Goal: Information Seeking & Learning: Learn about a topic

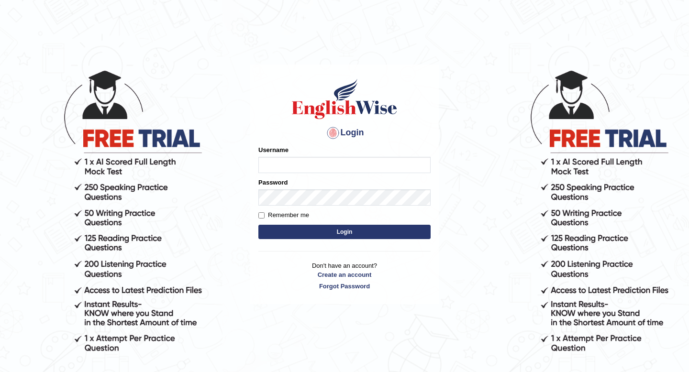
type input "Spmedi"
click at [336, 227] on button "Login" at bounding box center [344, 232] width 172 height 14
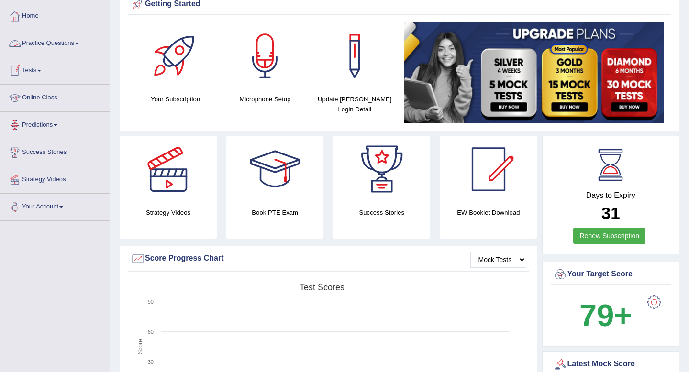
scroll to position [45, 0]
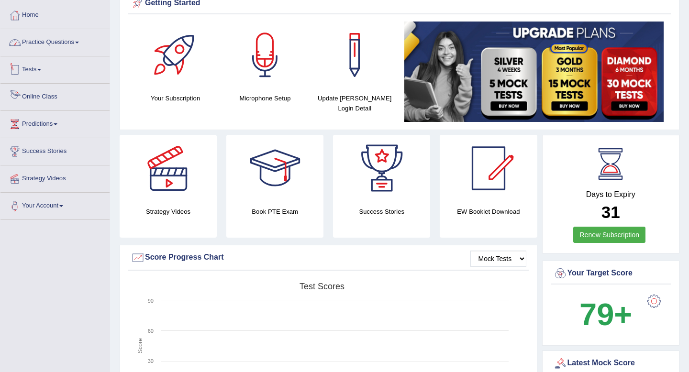
click at [70, 46] on link "Practice Questions" at bounding box center [54, 41] width 109 height 24
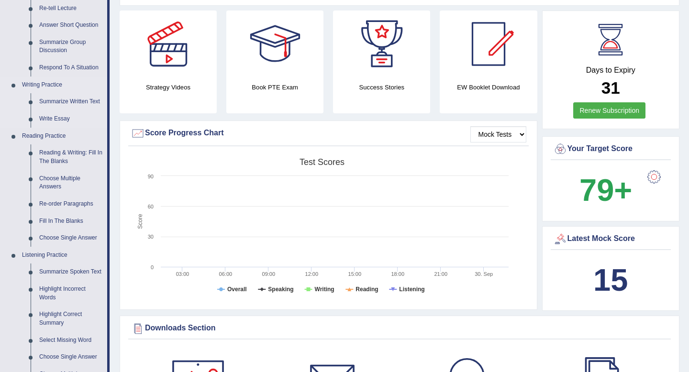
scroll to position [169, 0]
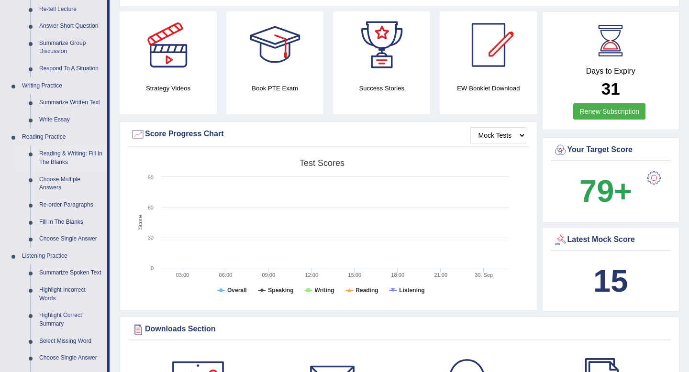
click at [72, 153] on link "Reading & Writing: Fill In The Blanks" at bounding box center [71, 157] width 72 height 25
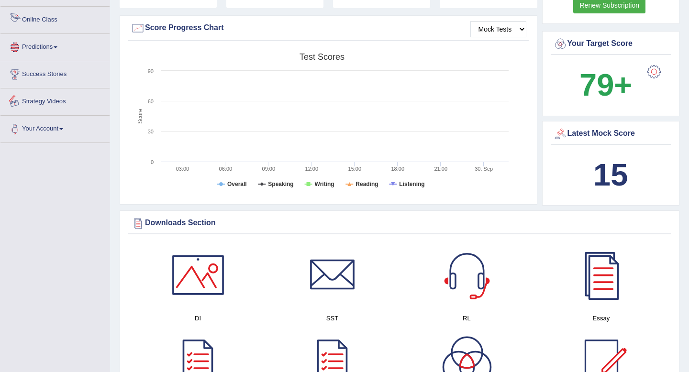
scroll to position [684, 0]
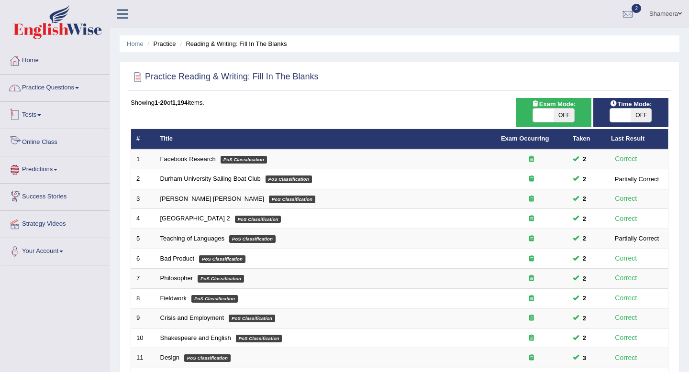
click at [72, 84] on link "Practice Questions" at bounding box center [54, 87] width 109 height 24
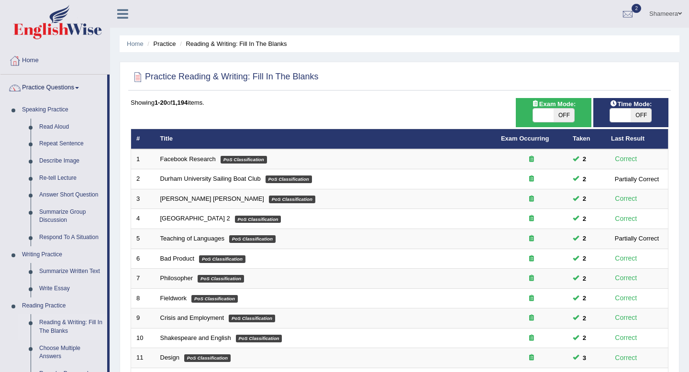
click at [547, 115] on span at bounding box center [543, 115] width 21 height 13
checkbox input "true"
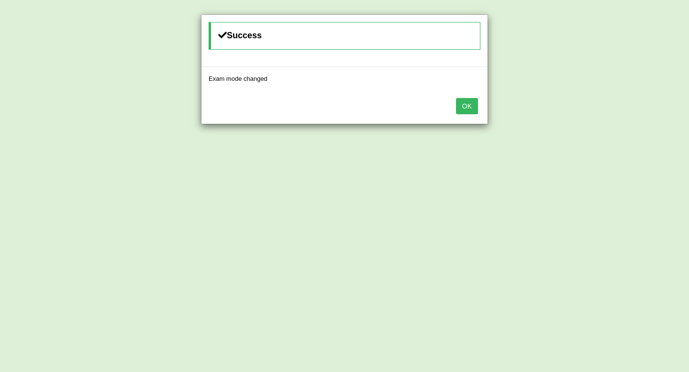
click at [468, 108] on button "OK" at bounding box center [467, 106] width 22 height 16
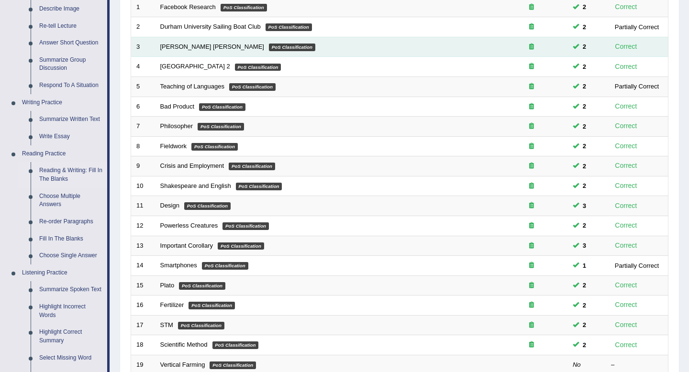
scroll to position [413, 0]
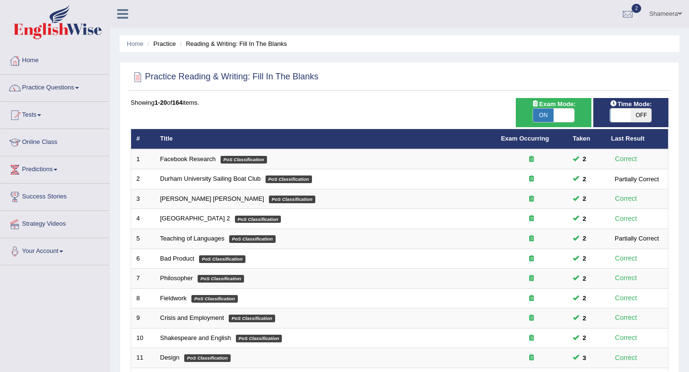
scroll to position [261, 0]
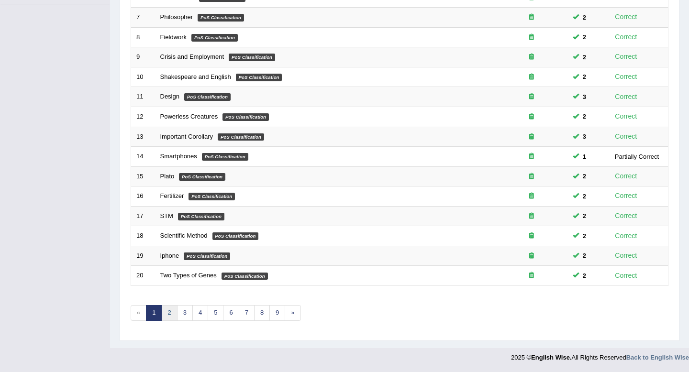
click at [170, 314] on link "2" at bounding box center [169, 313] width 16 height 16
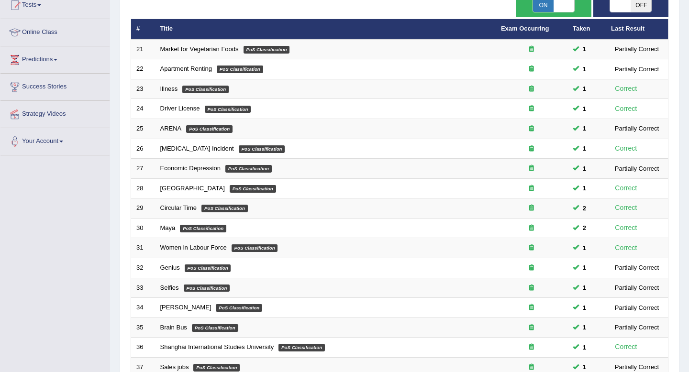
scroll to position [261, 0]
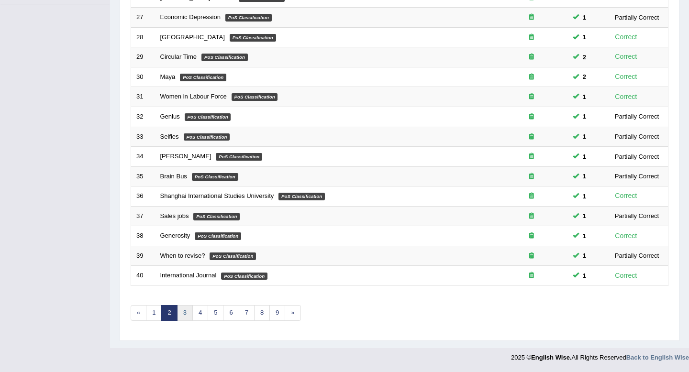
click at [185, 316] on link "3" at bounding box center [185, 313] width 16 height 16
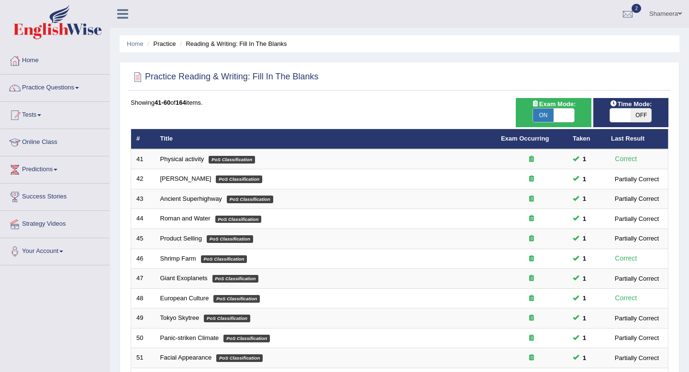
scroll to position [261, 0]
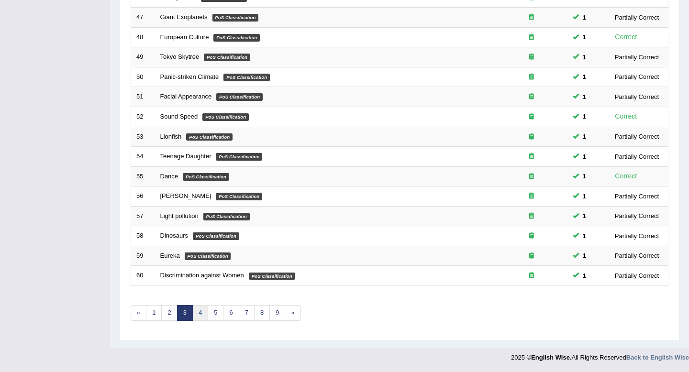
click at [195, 311] on link "4" at bounding box center [200, 313] width 16 height 16
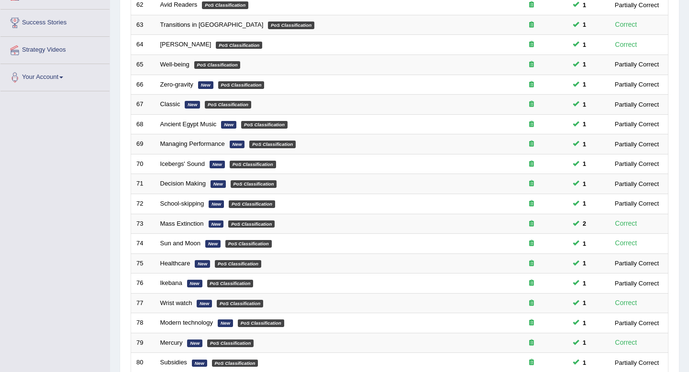
scroll to position [261, 0]
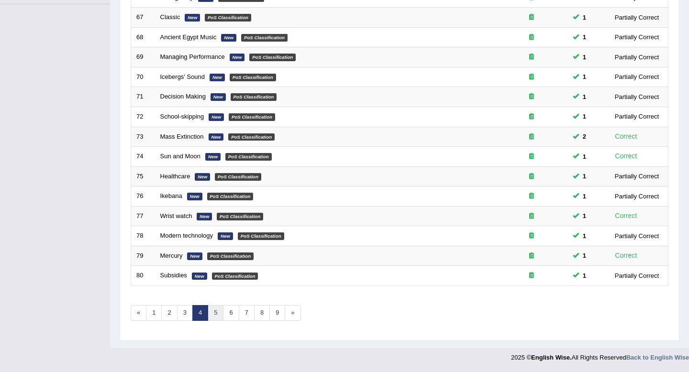
click at [220, 312] on link "5" at bounding box center [216, 313] width 16 height 16
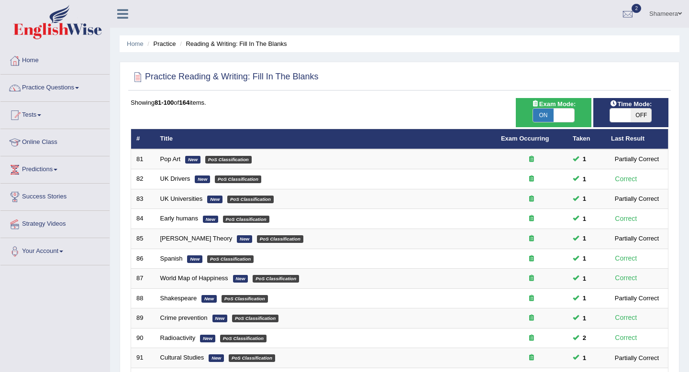
scroll to position [261, 0]
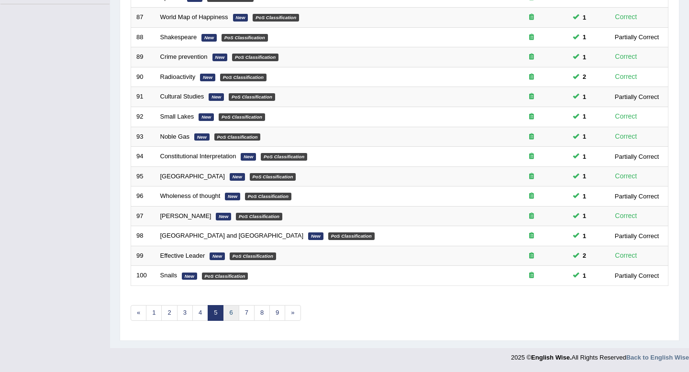
click at [232, 316] on link "6" at bounding box center [231, 313] width 16 height 16
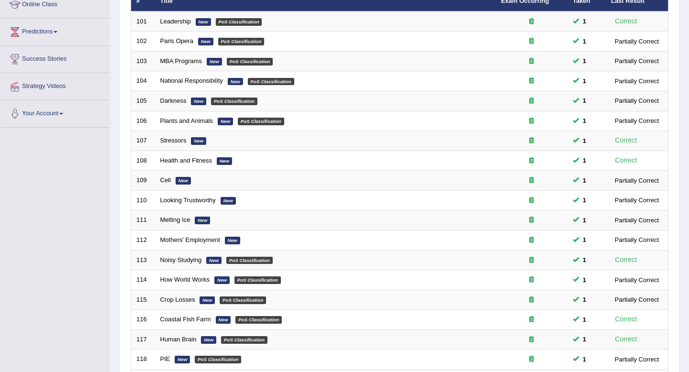
scroll to position [261, 0]
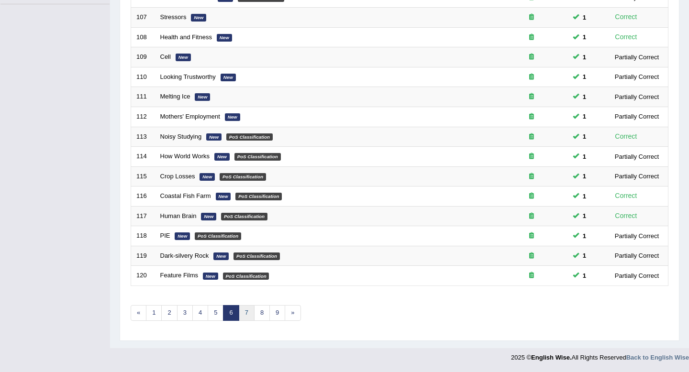
click at [247, 313] on link "7" at bounding box center [247, 313] width 16 height 16
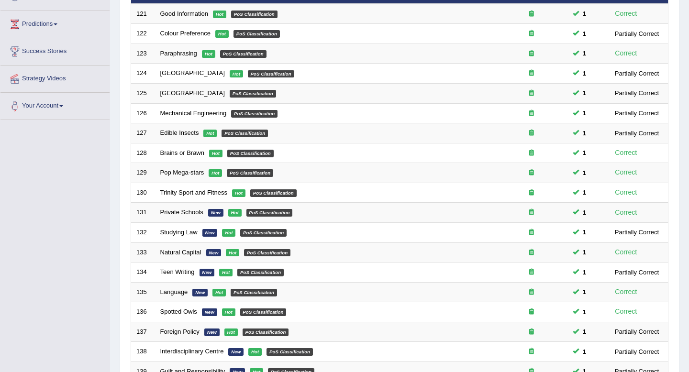
scroll to position [261, 0]
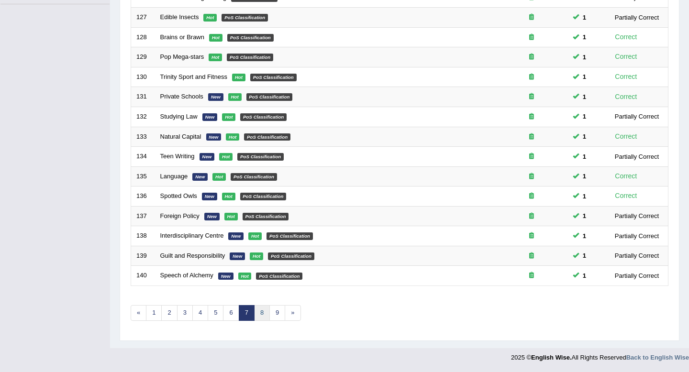
click at [258, 313] on link "8" at bounding box center [262, 313] width 16 height 16
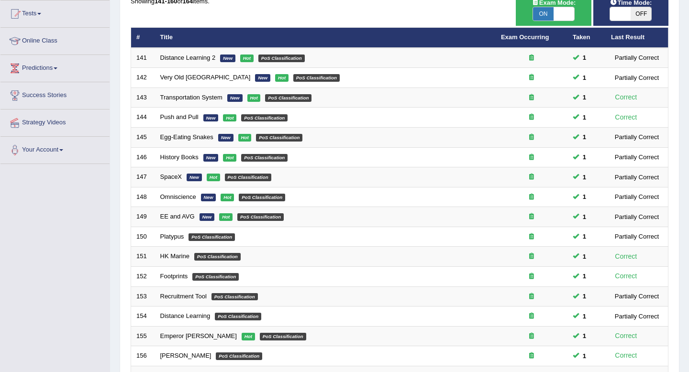
scroll to position [261, 0]
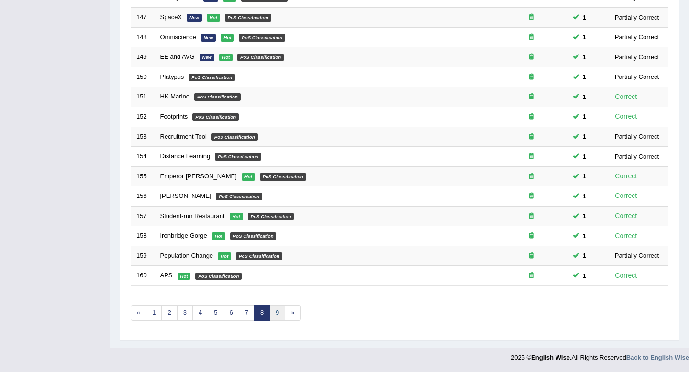
click at [274, 319] on link "9" at bounding box center [277, 313] width 16 height 16
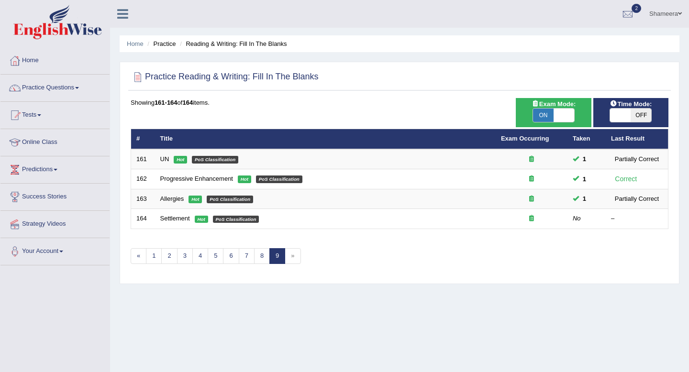
click at [293, 253] on span "»" at bounding box center [293, 256] width 16 height 16
click at [293, 259] on span "»" at bounding box center [293, 256] width 16 height 16
click at [568, 115] on span at bounding box center [563, 115] width 21 height 13
checkbox input "false"
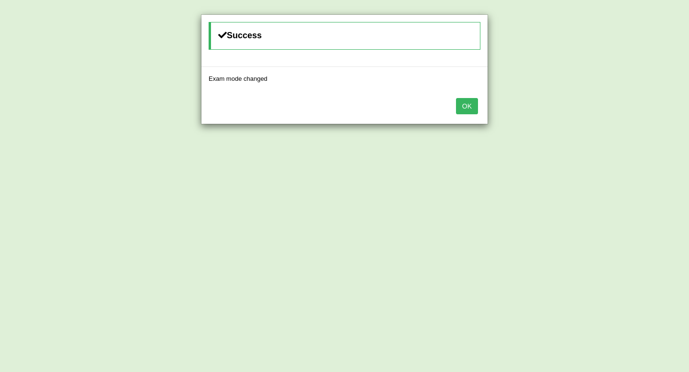
click at [471, 107] on button "OK" at bounding box center [467, 106] width 22 height 16
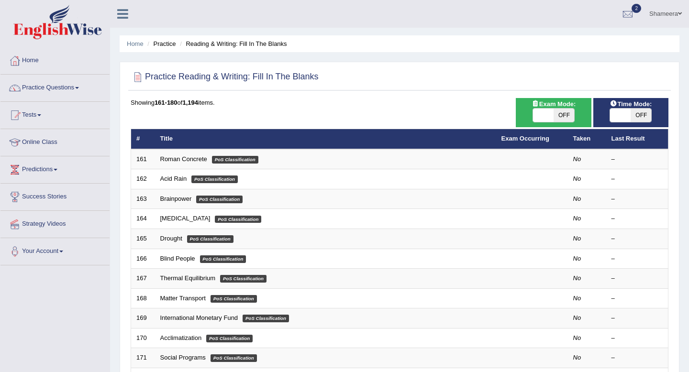
scroll to position [261, 0]
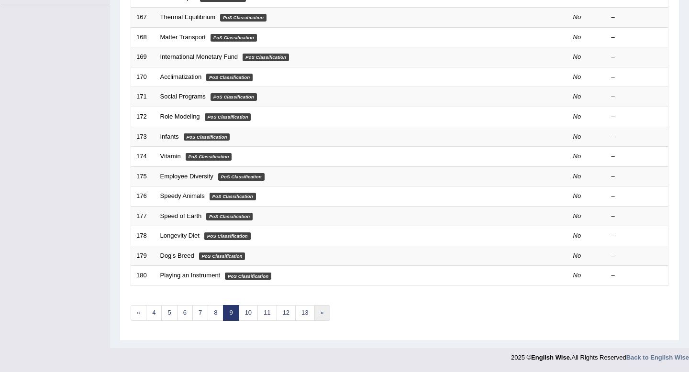
click at [323, 318] on link "»" at bounding box center [322, 313] width 16 height 16
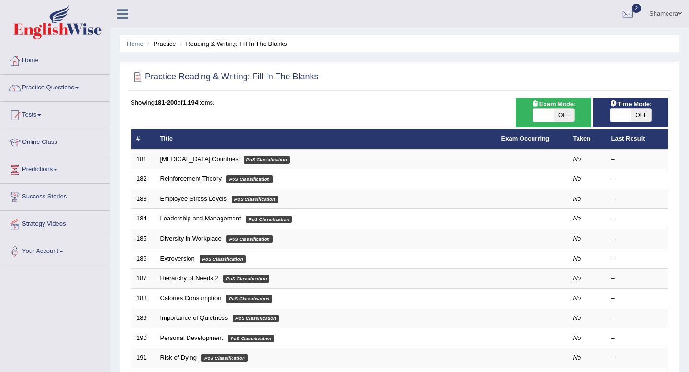
scroll to position [261, 0]
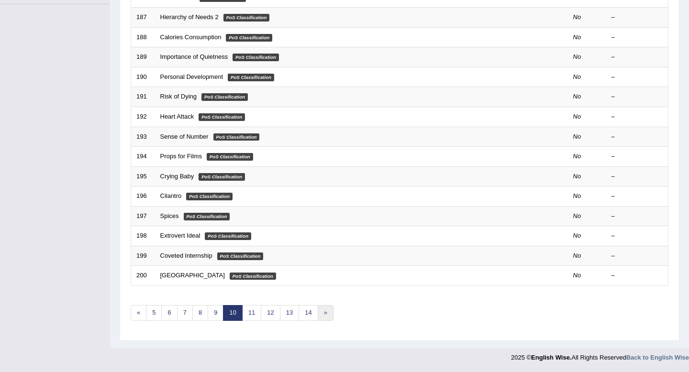
click at [323, 318] on link "»" at bounding box center [326, 313] width 16 height 16
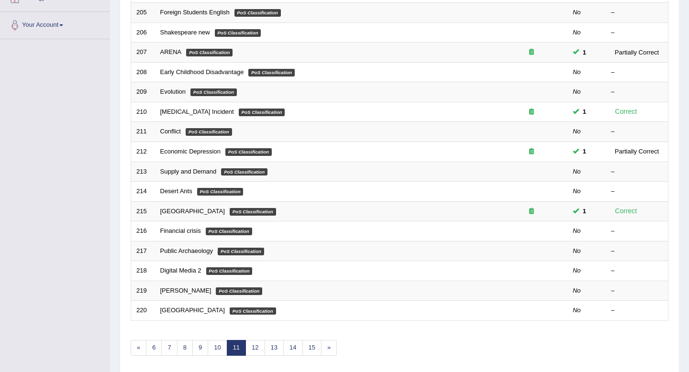
scroll to position [261, 0]
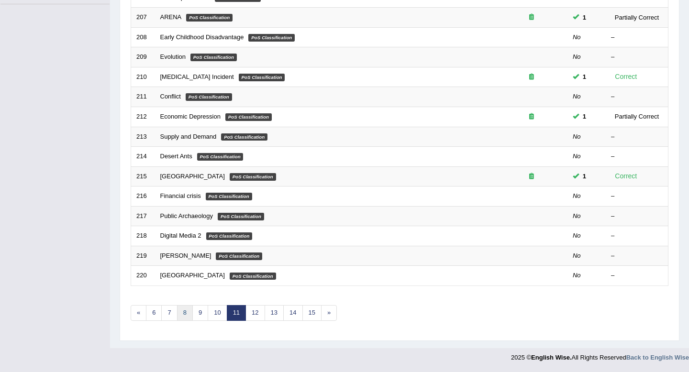
click at [185, 315] on link "8" at bounding box center [185, 313] width 16 height 16
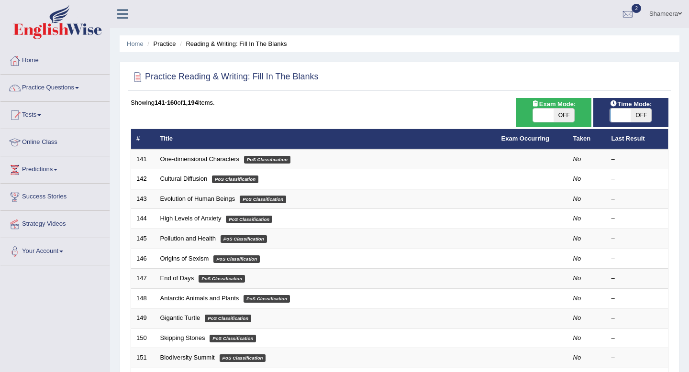
scroll to position [261, 0]
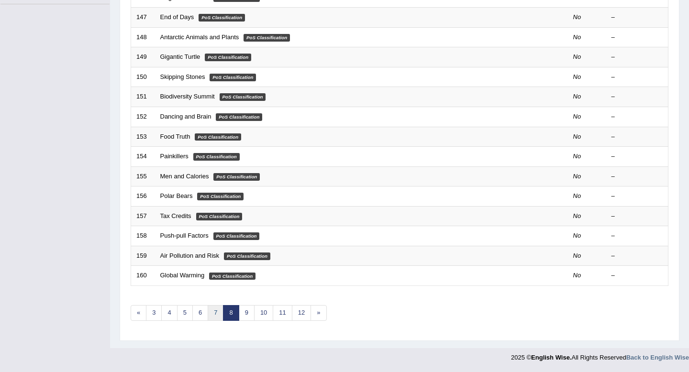
click at [211, 315] on link "7" at bounding box center [216, 313] width 16 height 16
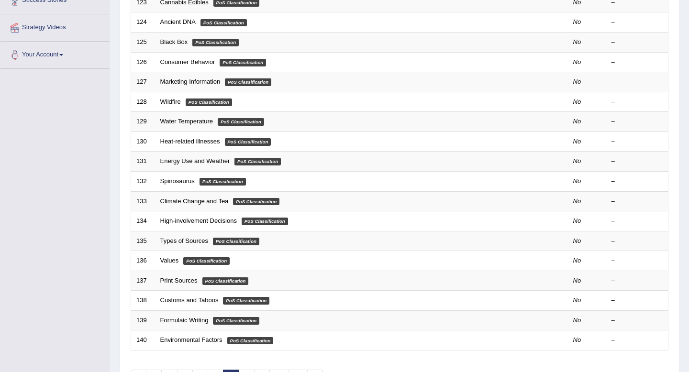
scroll to position [261, 0]
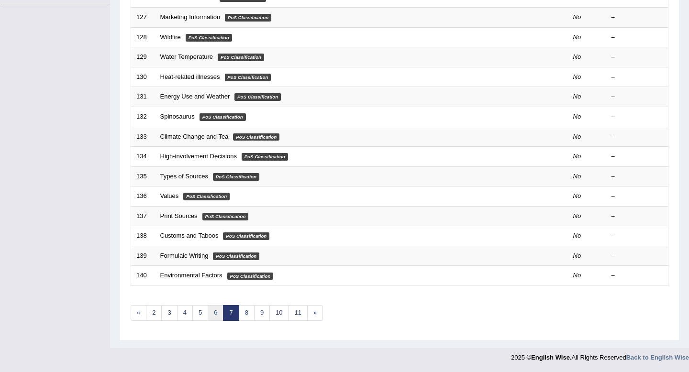
click at [212, 308] on link "6" at bounding box center [216, 313] width 16 height 16
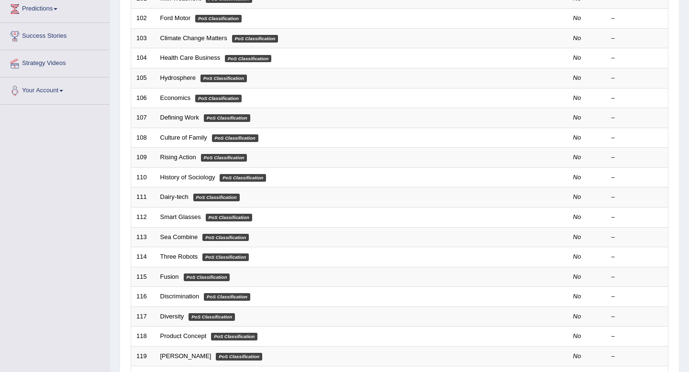
scroll to position [261, 0]
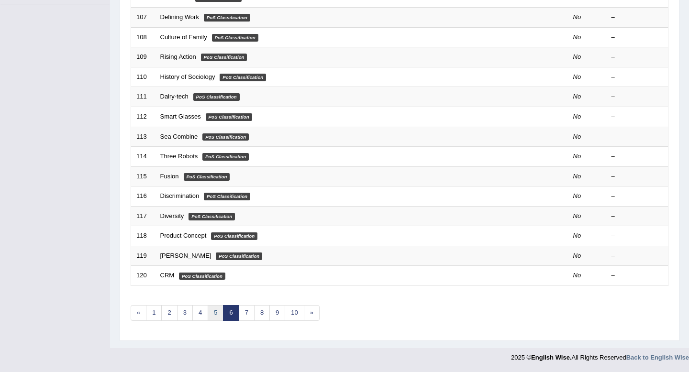
click at [219, 314] on link "5" at bounding box center [216, 313] width 16 height 16
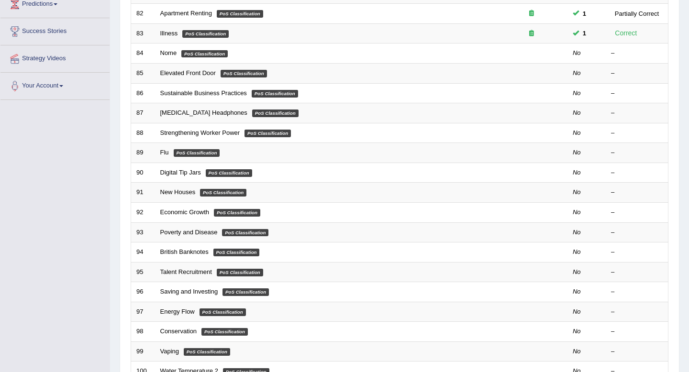
scroll to position [261, 0]
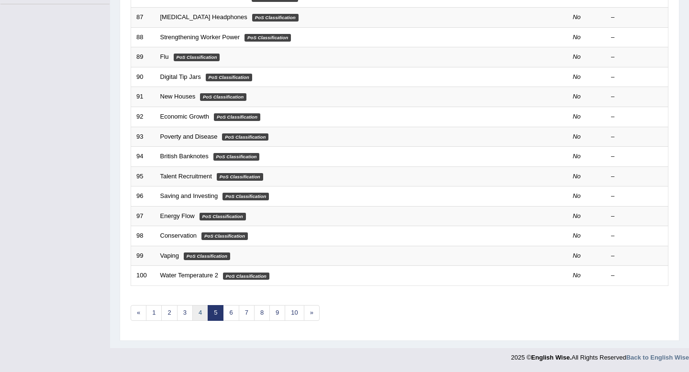
click at [197, 315] on link "4" at bounding box center [200, 313] width 16 height 16
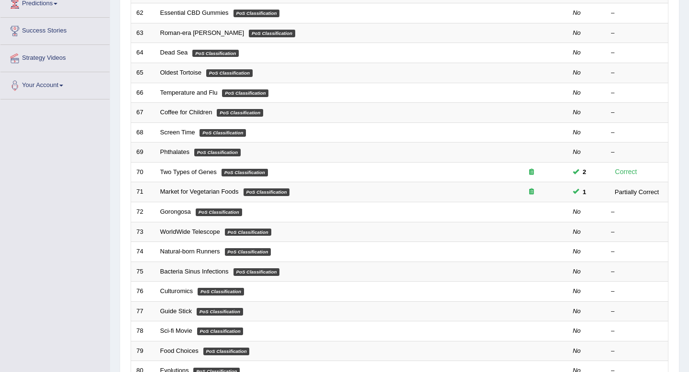
scroll to position [261, 0]
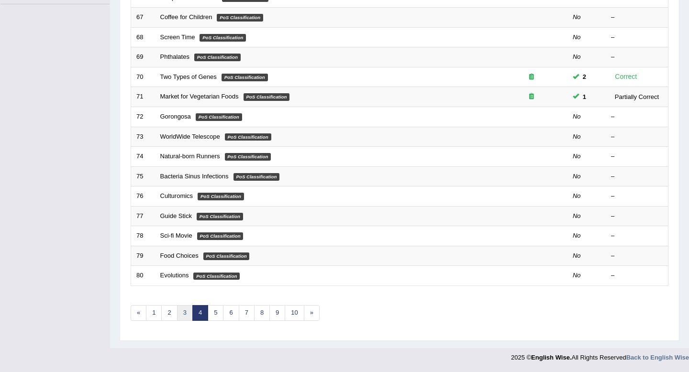
click at [186, 316] on link "3" at bounding box center [185, 313] width 16 height 16
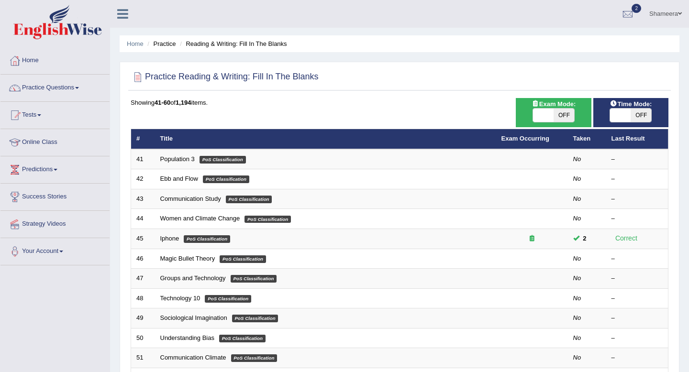
scroll to position [261, 0]
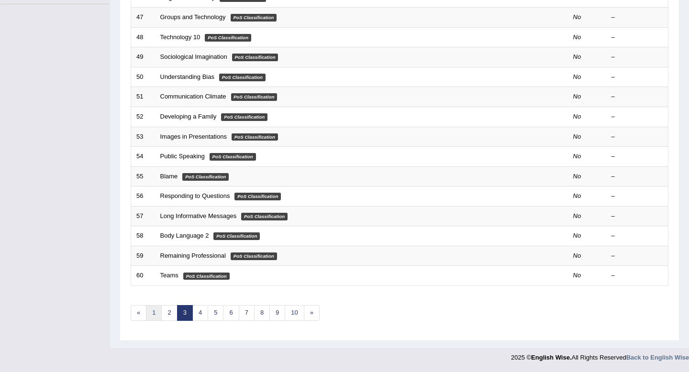
click at [153, 315] on link "1" at bounding box center [154, 313] width 16 height 16
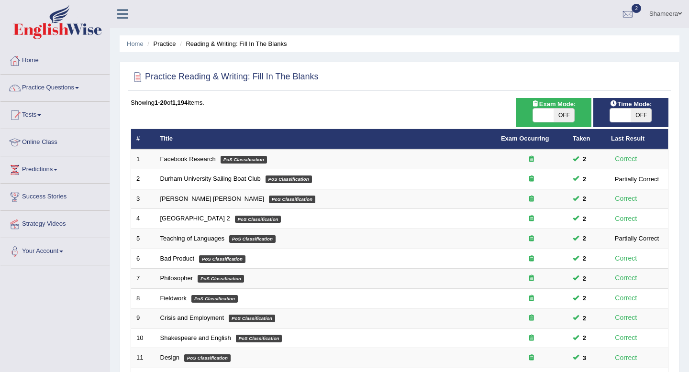
scroll to position [261, 0]
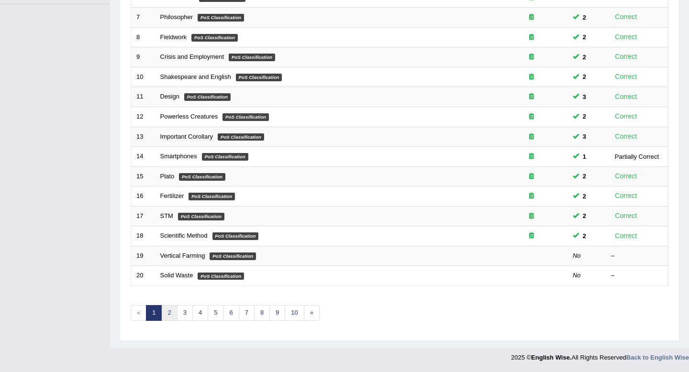
click at [170, 316] on link "2" at bounding box center [169, 313] width 16 height 16
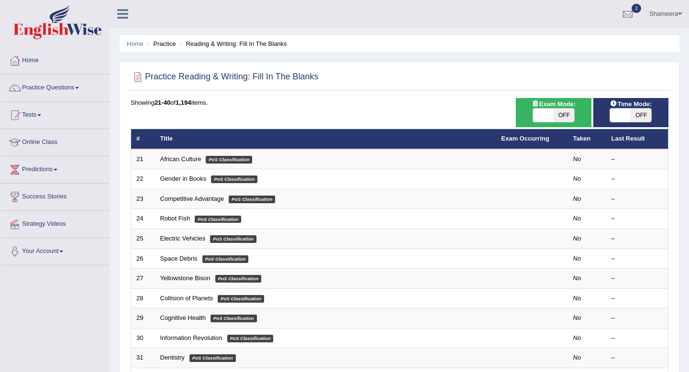
scroll to position [261, 0]
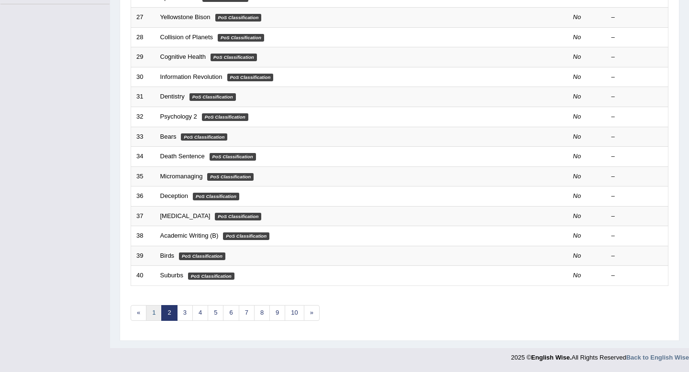
click at [154, 316] on link "1" at bounding box center [154, 313] width 16 height 16
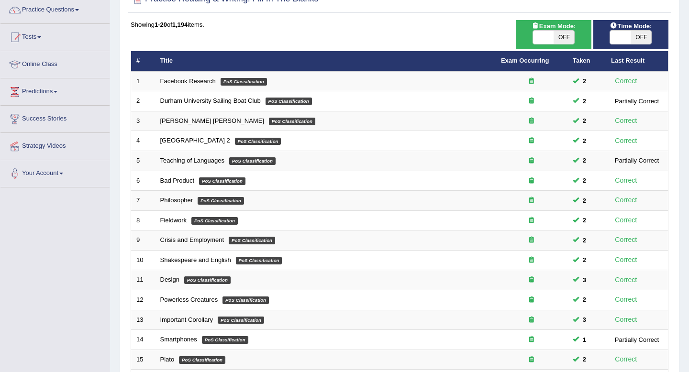
scroll to position [261, 0]
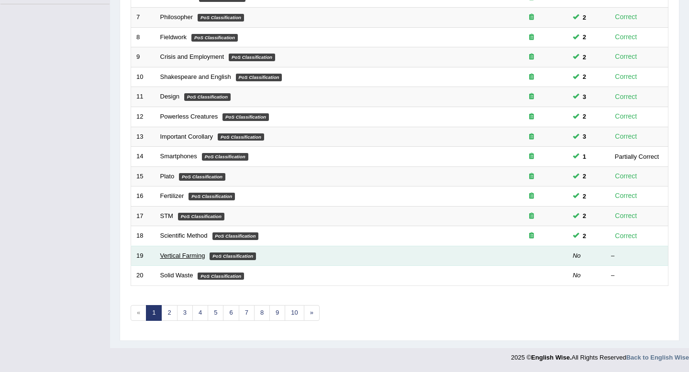
click at [169, 253] on link "Vertical Farming" at bounding box center [182, 255] width 45 height 7
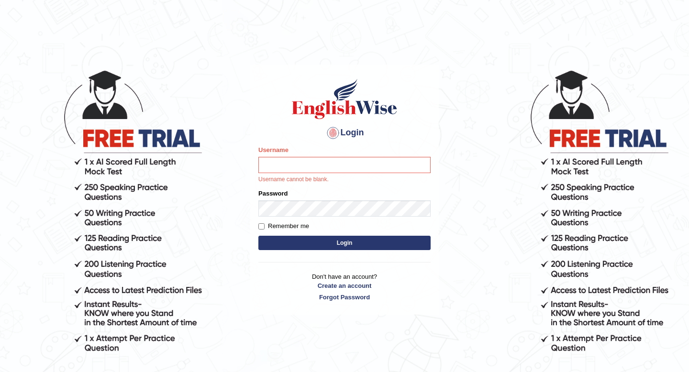
click at [316, 168] on input "Username" at bounding box center [344, 165] width 172 height 16
type input "Spmedi"
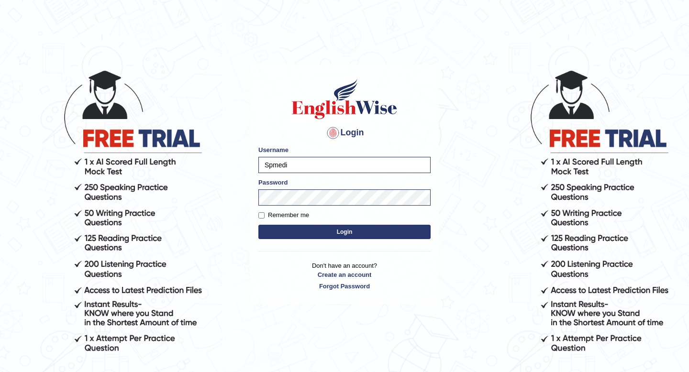
click at [329, 240] on form "Please fix the following errors: Username Spmedi Password Remember me Login" at bounding box center [344, 193] width 172 height 96
click at [330, 233] on button "Login" at bounding box center [344, 232] width 172 height 14
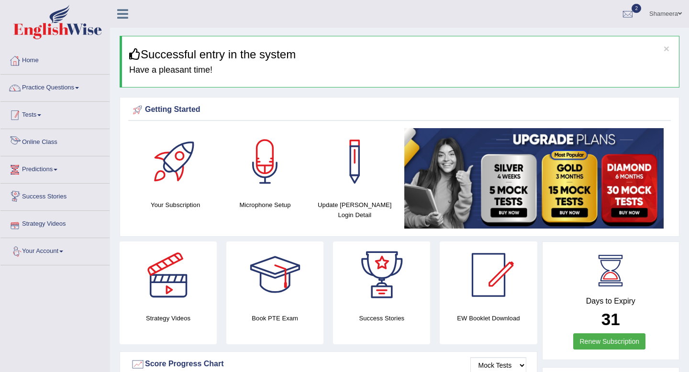
click at [45, 120] on link "Tests" at bounding box center [54, 114] width 109 height 24
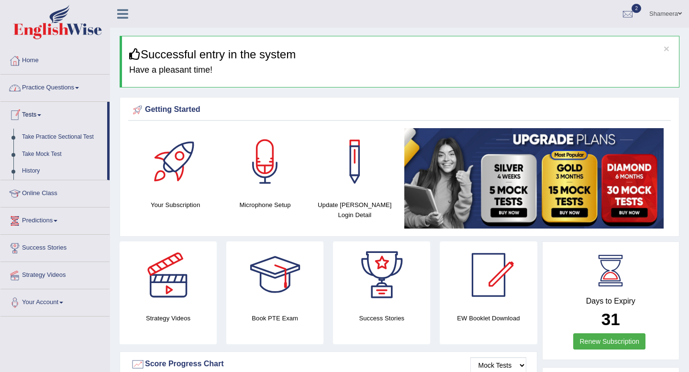
click at [53, 87] on link "Practice Questions" at bounding box center [54, 87] width 109 height 24
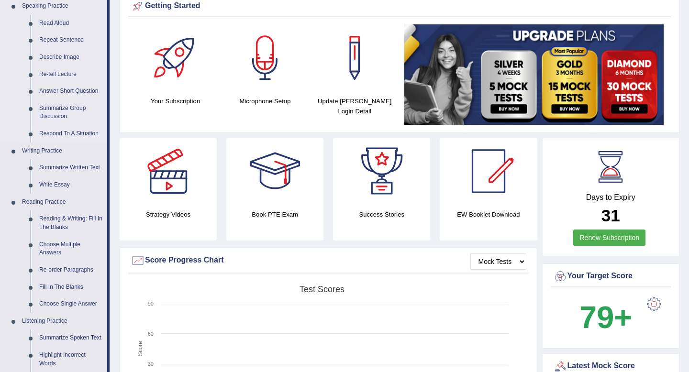
scroll to position [107, 0]
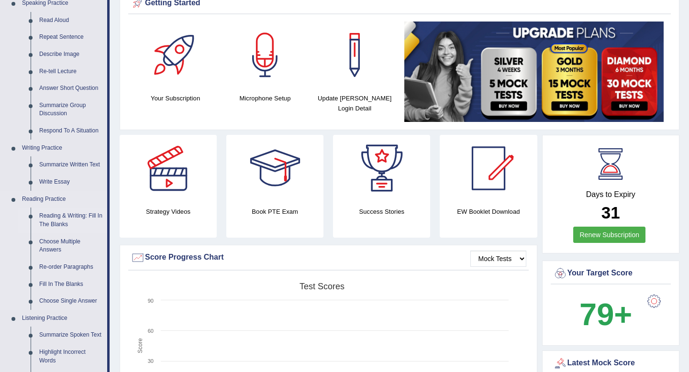
click at [55, 211] on link "Reading & Writing: Fill In The Blanks" at bounding box center [71, 220] width 72 height 25
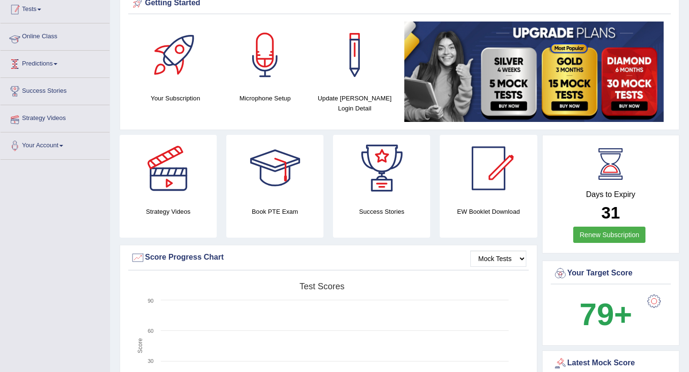
scroll to position [186, 0]
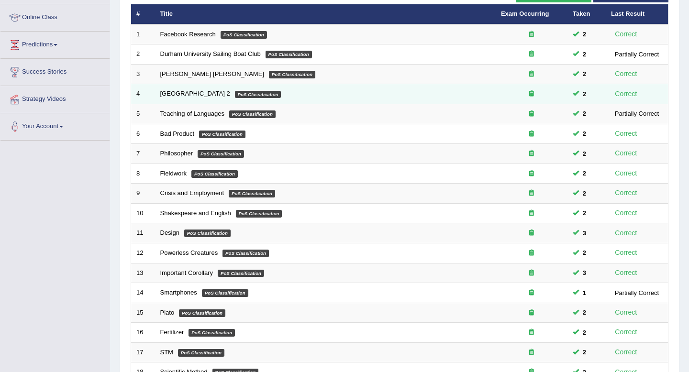
scroll to position [261, 0]
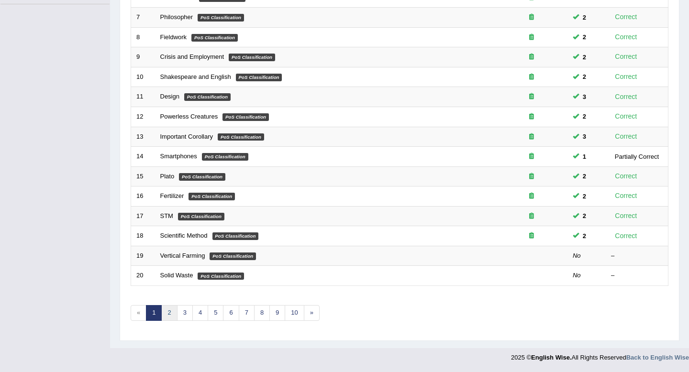
click at [168, 312] on link "2" at bounding box center [169, 313] width 16 height 16
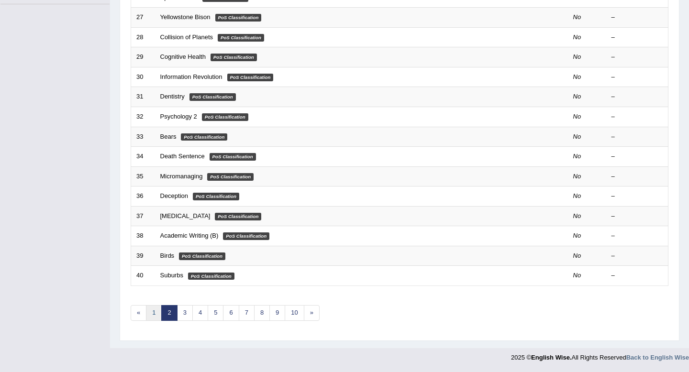
click at [154, 317] on link "1" at bounding box center [154, 313] width 16 height 16
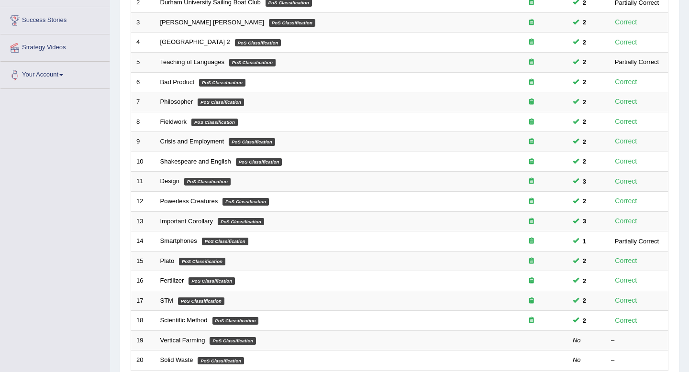
scroll to position [261, 0]
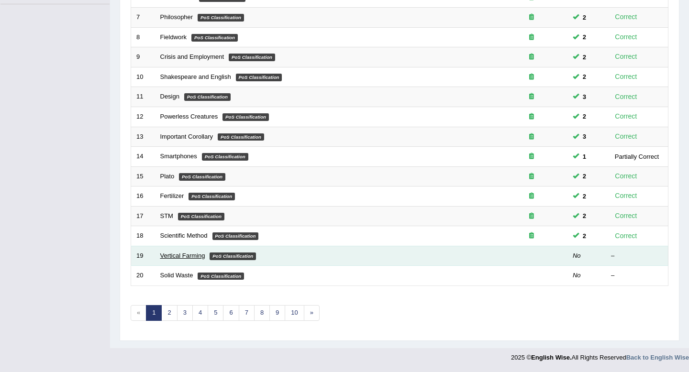
click at [176, 257] on link "Vertical Farming" at bounding box center [182, 255] width 45 height 7
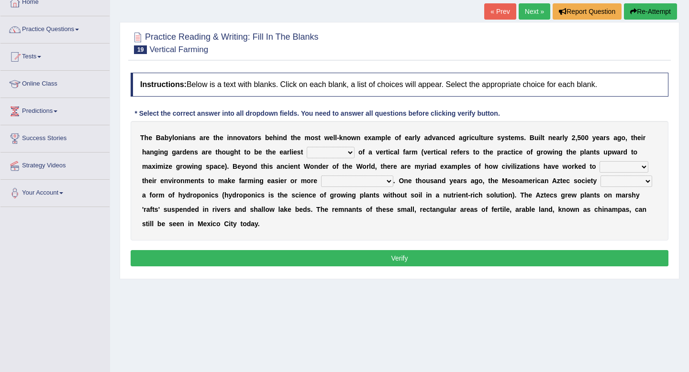
scroll to position [60, 0]
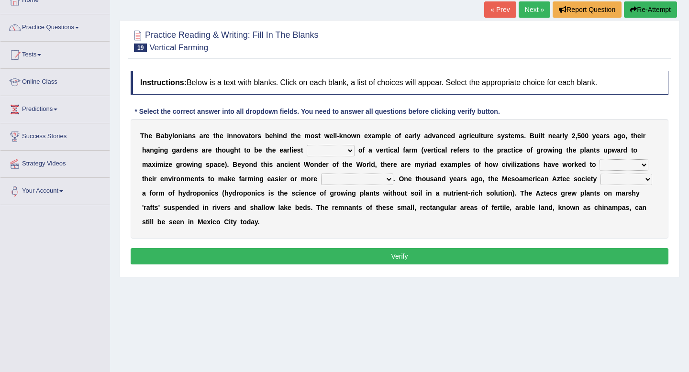
click at [324, 151] on select "prototype failure discredit protocol" at bounding box center [331, 150] width 48 height 11
select select "prototype"
click at [307, 145] on select "prototype failure discredit protocol" at bounding box center [331, 150] width 48 height 11
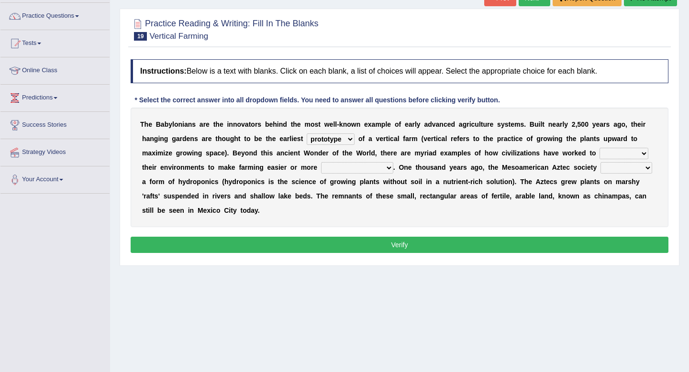
scroll to position [75, 0]
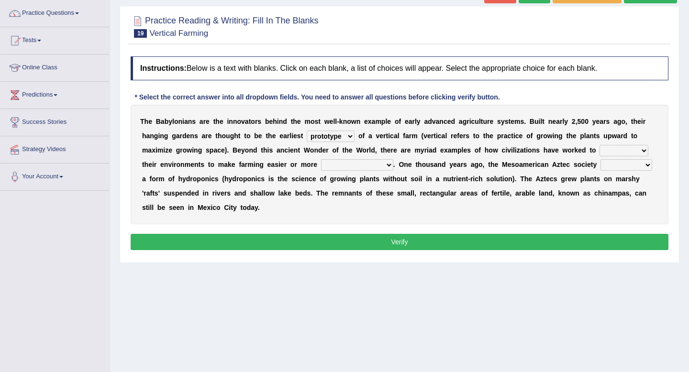
click at [624, 147] on select "manipulate escape respect disarrange" at bounding box center [623, 150] width 49 height 11
select select "manipulate"
click at [599, 145] on select "manipulate escape respect disarrange" at bounding box center [623, 150] width 49 height 11
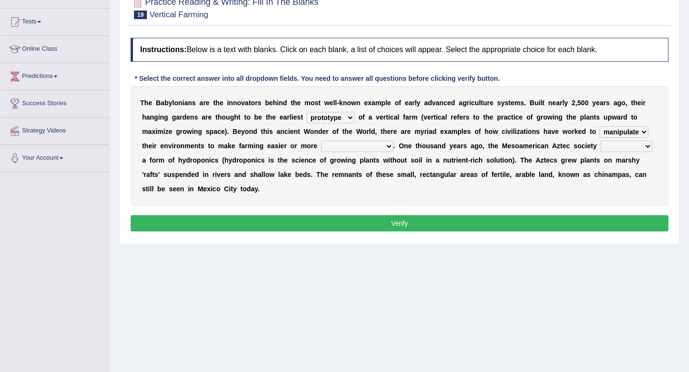
scroll to position [94, 0]
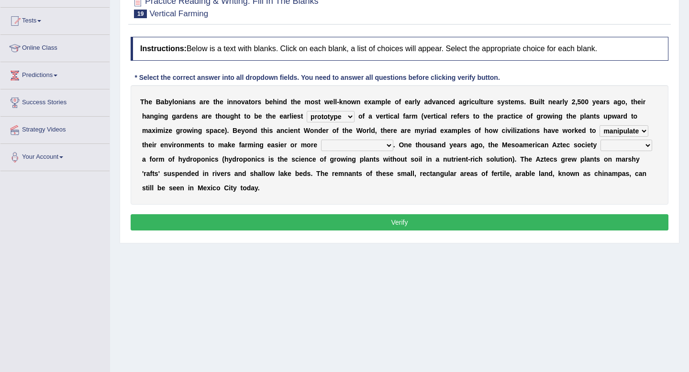
click at [341, 145] on select "productive constructive connective counterproductive" at bounding box center [357, 145] width 72 height 11
select select "productive"
click at [321, 140] on select "productive constructive connective counterproductive" at bounding box center [357, 145] width 72 height 11
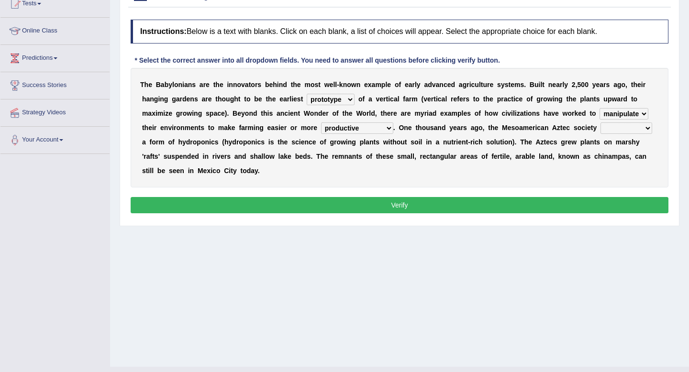
scroll to position [118, 0]
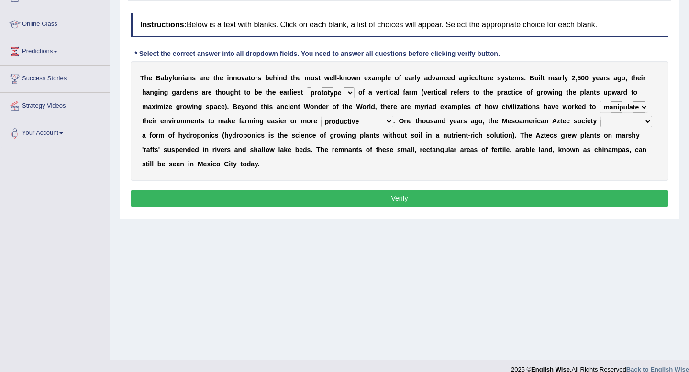
click at [623, 122] on select "domineered volunteered pioneered engineered" at bounding box center [626, 121] width 52 height 11
click at [628, 120] on select "domineered volunteered pioneered engineered" at bounding box center [626, 121] width 52 height 11
select select "engineered"
click at [601, 116] on select "domineered volunteered pioneered engineered" at bounding box center [626, 121] width 52 height 11
click at [617, 192] on button "Verify" at bounding box center [400, 198] width 538 height 16
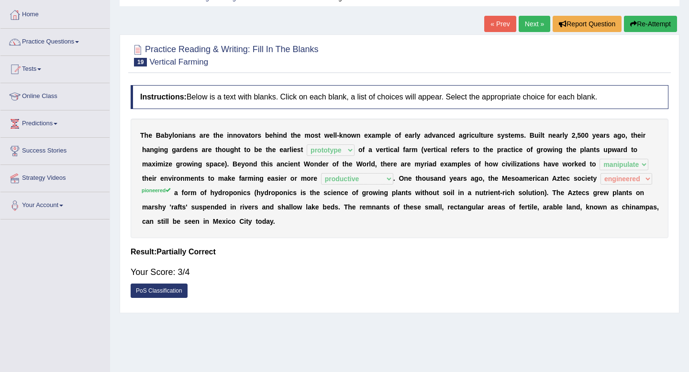
scroll to position [42, 0]
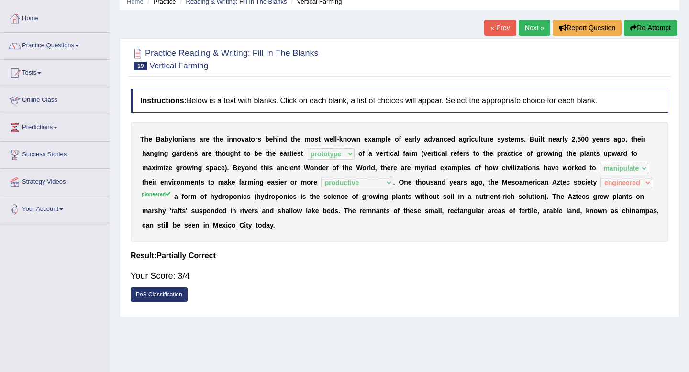
click at [526, 31] on link "Next »" at bounding box center [534, 28] width 32 height 16
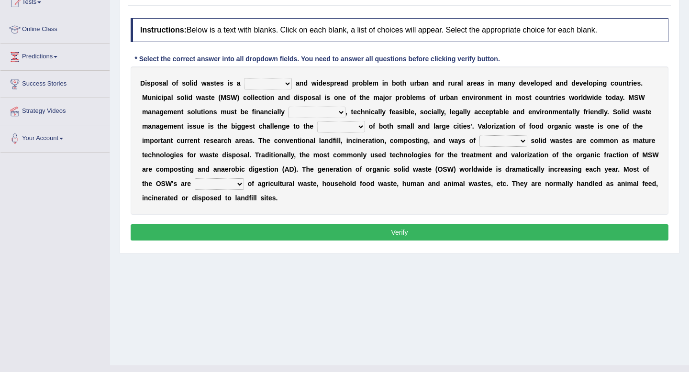
scroll to position [123, 0]
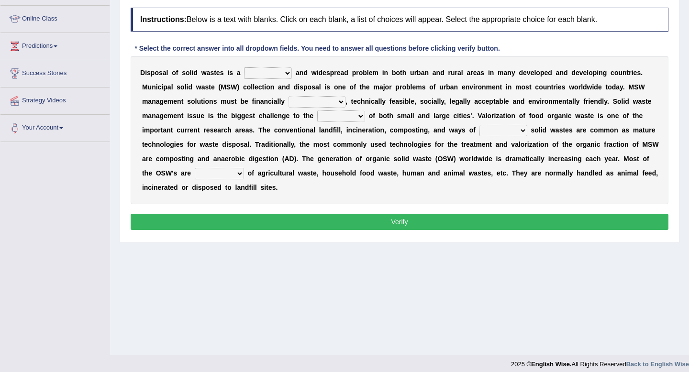
click at [272, 74] on select "slanting stinging stalling shafting" at bounding box center [268, 72] width 48 height 11
select select "stalling"
click at [244, 67] on select "slanting stinging stalling shafting" at bounding box center [268, 72] width 48 height 11
click at [319, 101] on select "unattainable sustainable objectionable treasonable" at bounding box center [316, 101] width 57 height 11
select select "sustainable"
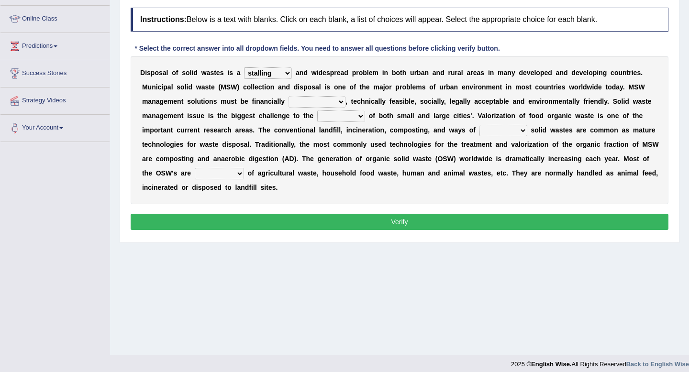
click at [288, 96] on select "unattainable sustainable objectionable treasonable" at bounding box center [316, 101] width 57 height 11
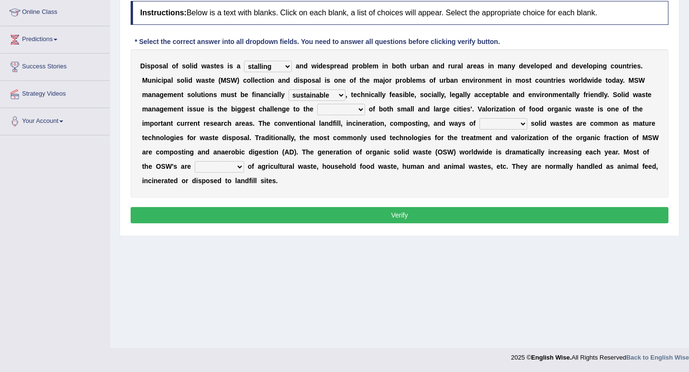
click at [334, 111] on select "plants culture authorities history" at bounding box center [341, 109] width 48 height 11
select select "culture"
click at [317, 104] on select "plants culture authorities history" at bounding box center [341, 109] width 48 height 11
click at [503, 128] on select "reserving preserving deserving handling" at bounding box center [503, 123] width 48 height 11
select select "handling"
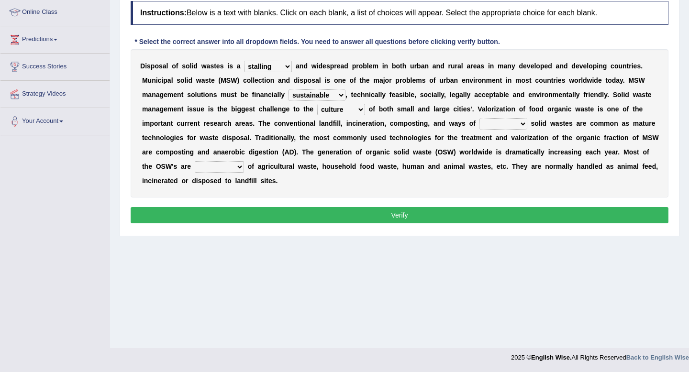
click at [479, 118] on select "reserving preserving deserving handling" at bounding box center [503, 123] width 48 height 11
click at [221, 167] on select "composed disposed composing disposing" at bounding box center [219, 166] width 49 height 11
select select "disposed"
click at [195, 161] on select "composed disposed composing disposing" at bounding box center [219, 166] width 49 height 11
click at [248, 212] on button "Verify" at bounding box center [400, 215] width 538 height 16
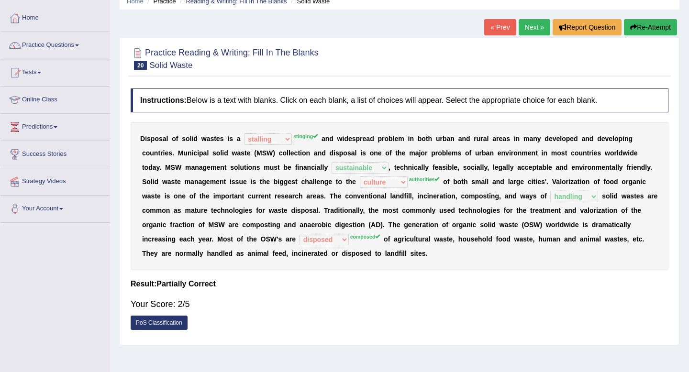
scroll to position [0, 0]
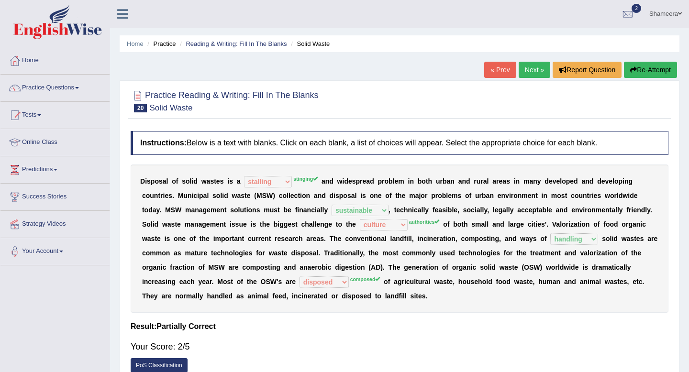
click at [533, 76] on link "Next »" at bounding box center [534, 70] width 32 height 16
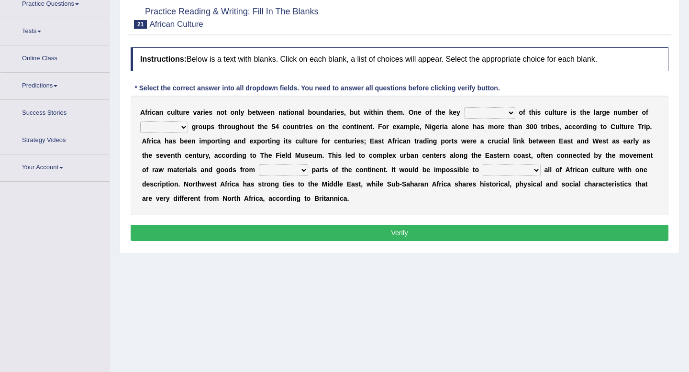
scroll to position [89, 0]
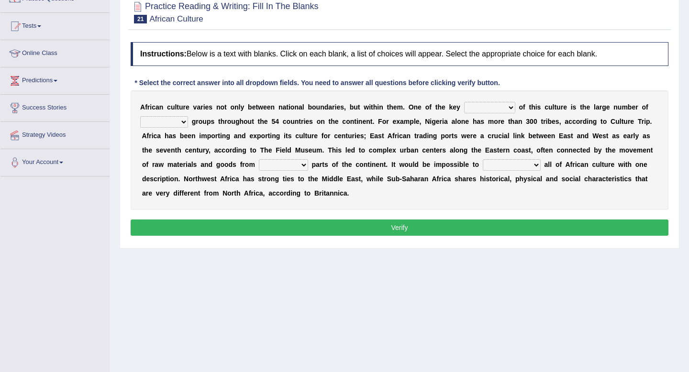
click at [495, 107] on select "conjectures features issues doubts" at bounding box center [489, 107] width 51 height 11
select select "features"
click at [464, 102] on select "conjectures features issues doubts" at bounding box center [489, 107] width 51 height 11
click at [170, 123] on select "ethic ethnic eugenic epic" at bounding box center [164, 121] width 48 height 11
select select "ethnic"
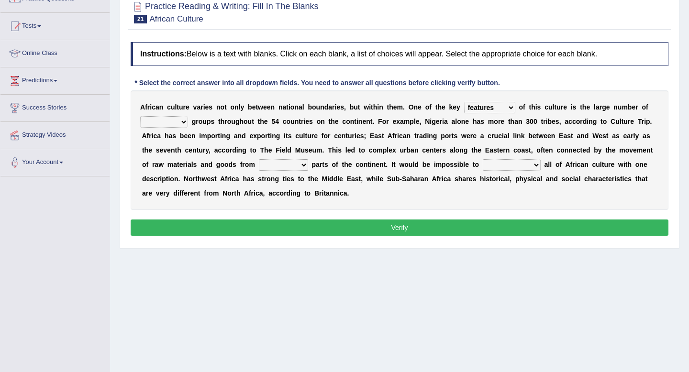
click at [140, 116] on select "ethic ethnic eugenic epic" at bounding box center [164, 121] width 48 height 11
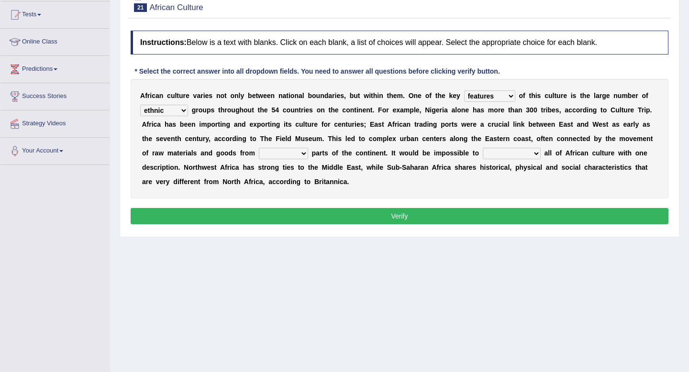
scroll to position [101, 0]
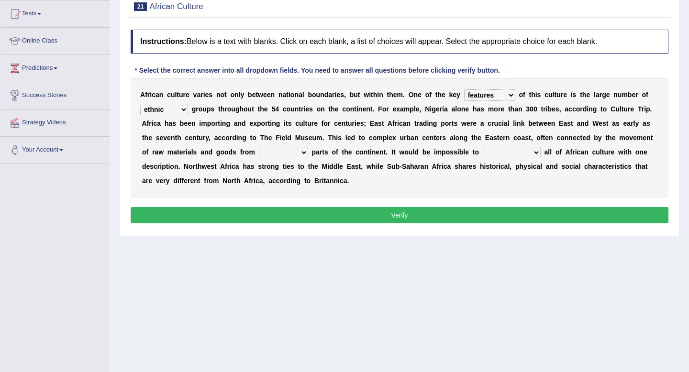
click at [281, 155] on select "forelocked interlocked unlocked landlocked" at bounding box center [283, 152] width 49 height 11
select select "interlocked"
click at [259, 147] on select "forelocked interlocked unlocked landlocked" at bounding box center [283, 152] width 49 height 11
click at [501, 154] on select "characterize conceptualize symbolize synthesize" at bounding box center [512, 152] width 58 height 11
select select "characterize"
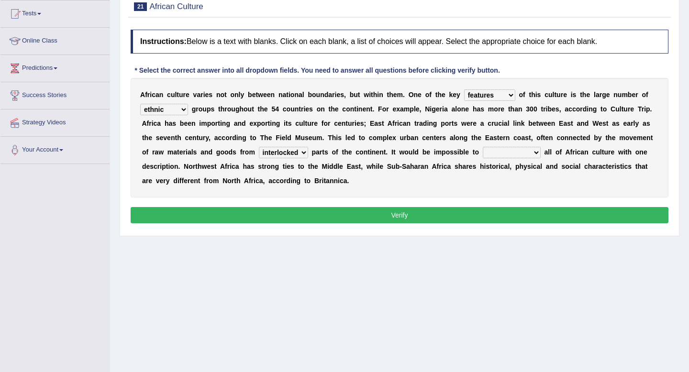
click at [483, 147] on select "characterize conceptualize symbolize synthesize" at bounding box center [512, 152] width 58 height 11
click at [509, 219] on button "Verify" at bounding box center [400, 215] width 538 height 16
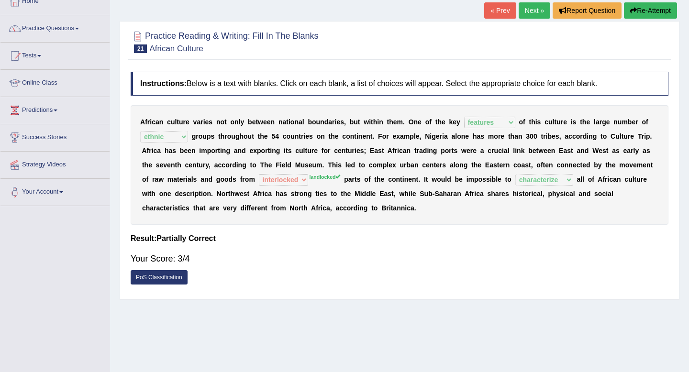
scroll to position [0, 0]
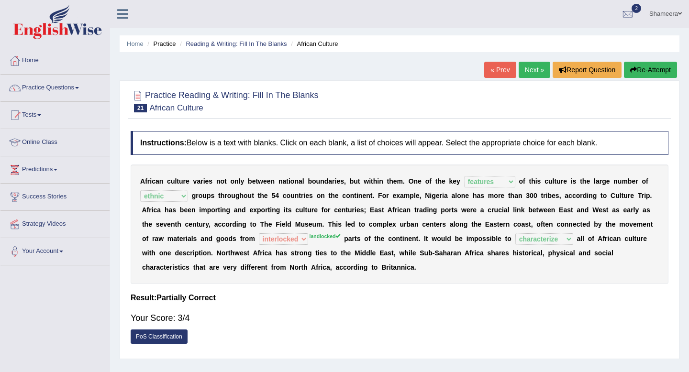
click at [530, 68] on link "Next »" at bounding box center [534, 70] width 32 height 16
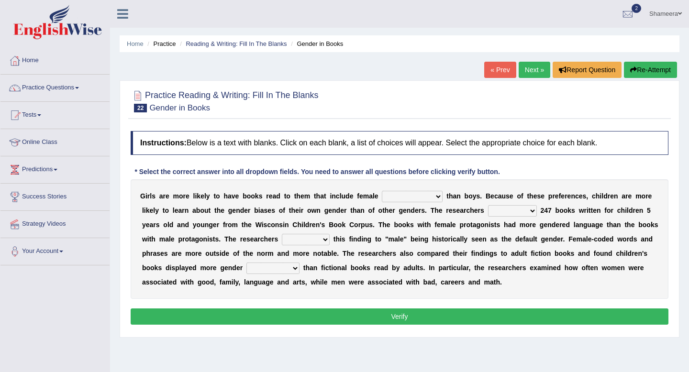
click at [407, 198] on select "protagonists cosmogonists agonists expressionists" at bounding box center [412, 196] width 61 height 11
click at [427, 197] on select "protagonists cosmogonists agonists expressionists" at bounding box center [412, 196] width 61 height 11
click at [495, 210] on select "hydrolyzed paralyzed catalyzed analyzed" at bounding box center [512, 210] width 49 height 11
click at [503, 214] on select "hydrolyzed paralyzed catalyzed analyzed" at bounding box center [512, 210] width 49 height 11
select select "analyzed"
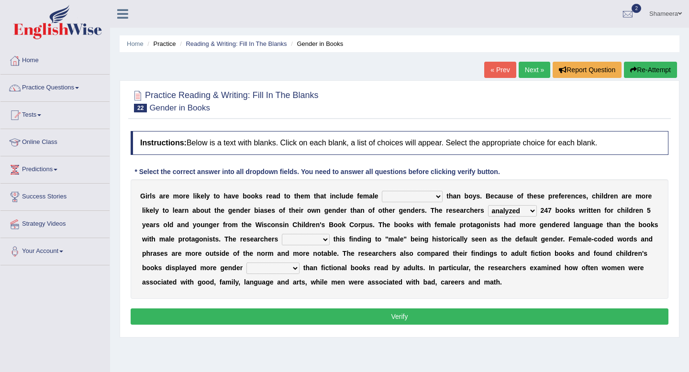
click at [488, 205] on select "hydrolyzed paralyzed catalyzed analyzed" at bounding box center [512, 210] width 49 height 11
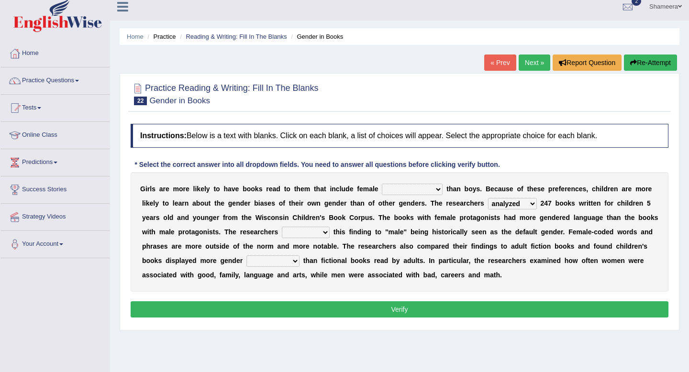
scroll to position [8, 0]
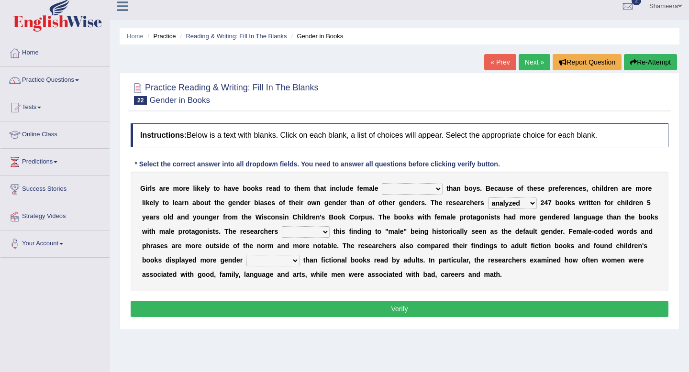
click at [423, 192] on select "protagonists cosmogonists agonists expressionists" at bounding box center [412, 188] width 61 height 11
select select "protagonists"
click at [382, 183] on select "protagonists cosmogonists agonists expressionists" at bounding box center [412, 188] width 61 height 11
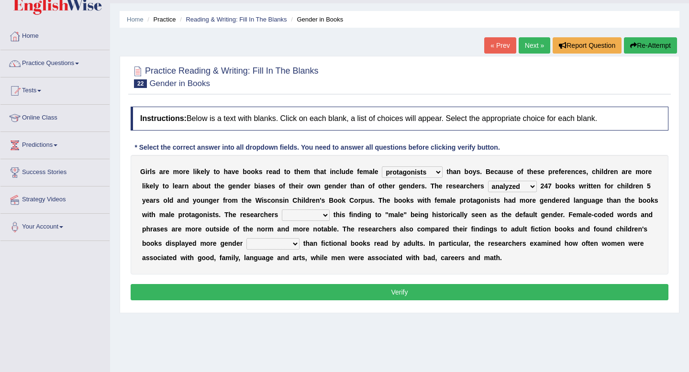
click at [319, 215] on select "contribute tribute distribute attribute" at bounding box center [306, 214] width 48 height 11
select select "contribute"
click at [282, 209] on select "contribute tribute distribute attribute" at bounding box center [306, 214] width 48 height 11
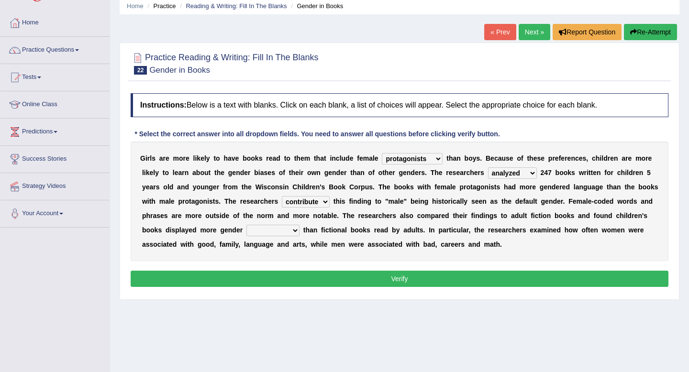
scroll to position [39, 0]
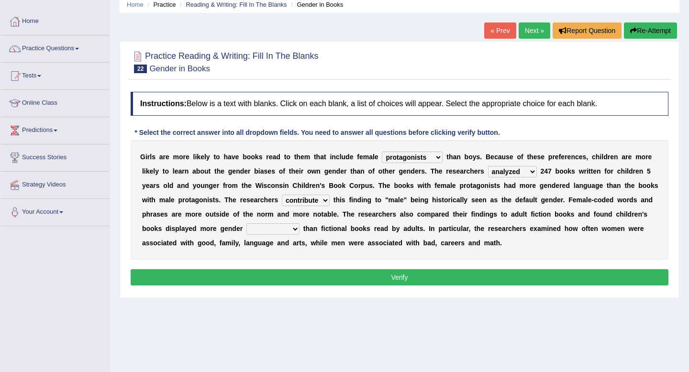
click at [317, 201] on select "contribute tribute distribute attribute" at bounding box center [306, 200] width 48 height 11
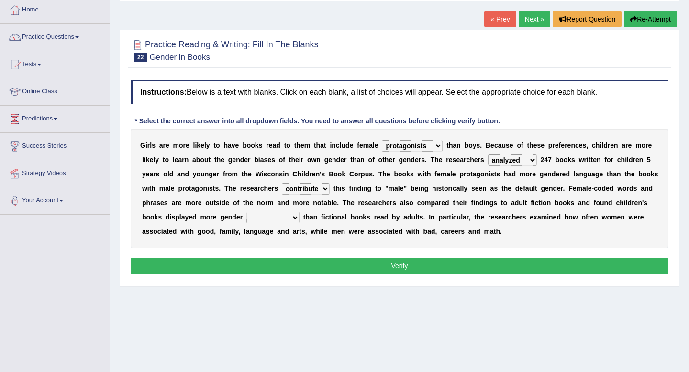
scroll to position [52, 0]
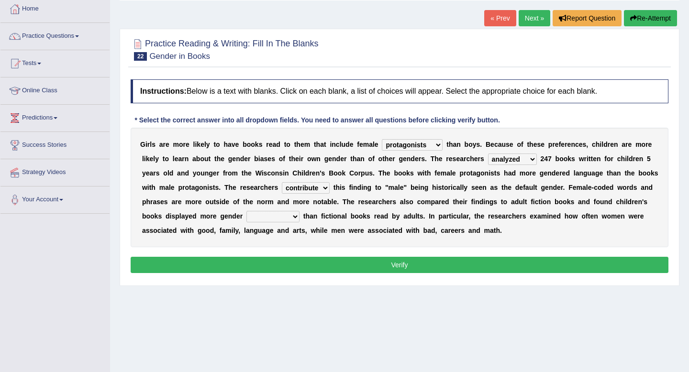
click at [272, 217] on select "stereotypes teletypes prototypes electrotypes" at bounding box center [272, 216] width 53 height 11
click at [283, 216] on select "stereotypes teletypes prototypes electrotypes" at bounding box center [272, 216] width 53 height 11
select select "prototypes"
click at [246, 211] on select "stereotypes teletypes prototypes electrotypes" at bounding box center [272, 216] width 53 height 11
click at [297, 269] on button "Verify" at bounding box center [400, 265] width 538 height 16
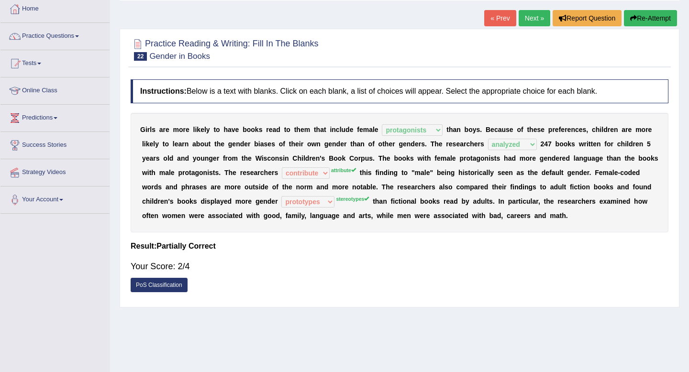
click at [527, 21] on link "Next »" at bounding box center [534, 18] width 32 height 16
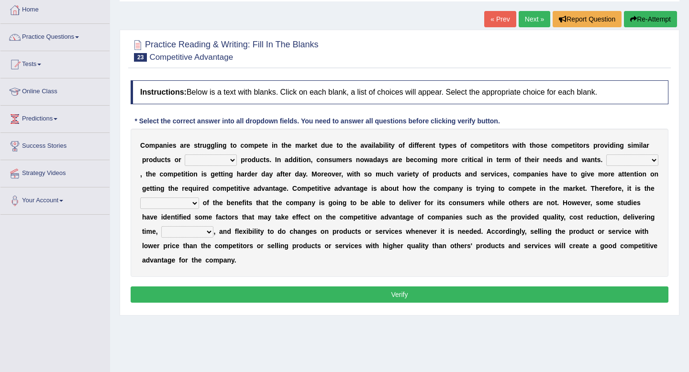
click at [219, 161] on select "constitution restitution substitution institution" at bounding box center [211, 159] width 52 height 11
select select "substitution"
click at [185, 154] on select "constitution restitution substitution institution" at bounding box center [211, 159] width 52 height 11
click at [624, 161] on select "However Instead Additionally Therefore" at bounding box center [632, 159] width 52 height 11
click at [635, 159] on select "However Instead Additionally Therefore" at bounding box center [632, 159] width 52 height 11
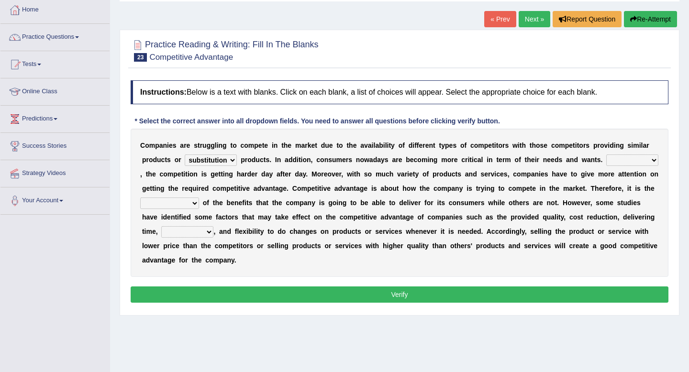
select select "Therefore"
click at [606, 154] on select "However Instead Additionally Therefore" at bounding box center [632, 159] width 52 height 11
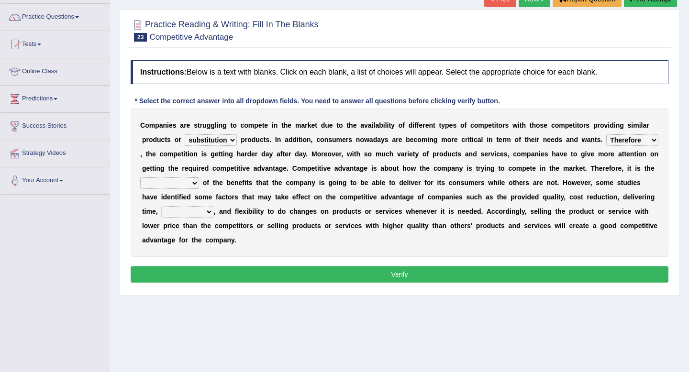
scroll to position [71, 0]
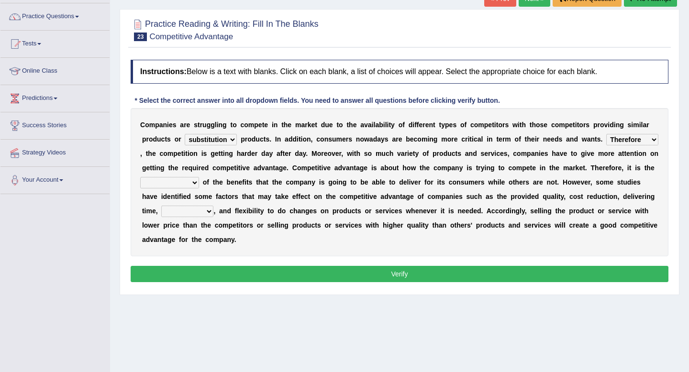
click at [189, 182] on select "dissemination ordination determination incarnation" at bounding box center [169, 182] width 59 height 11
click at [170, 181] on select "dissemination ordination determination incarnation" at bounding box center [169, 182] width 59 height 11
click at [209, 209] on select "captivation aggregation deprivation innovation" at bounding box center [187, 211] width 52 height 11
select select "innovation"
click at [161, 206] on select "captivation aggregation deprivation innovation" at bounding box center [187, 211] width 52 height 11
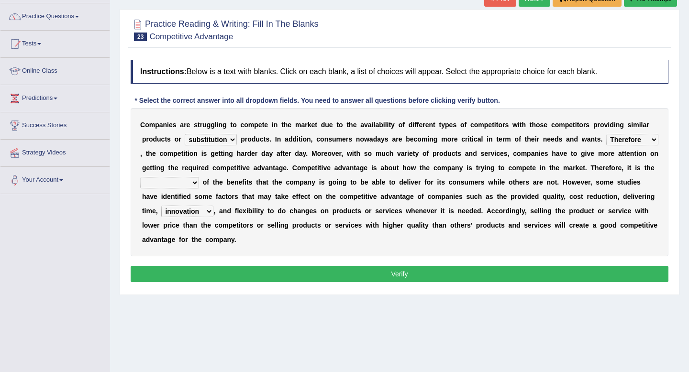
click at [179, 178] on select "dissemination ordination determination incarnation" at bounding box center [169, 182] width 59 height 11
select select "determination"
click at [142, 177] on select "dissemination ordination determination incarnation" at bounding box center [169, 182] width 59 height 11
click at [235, 269] on button "Verify" at bounding box center [400, 274] width 538 height 16
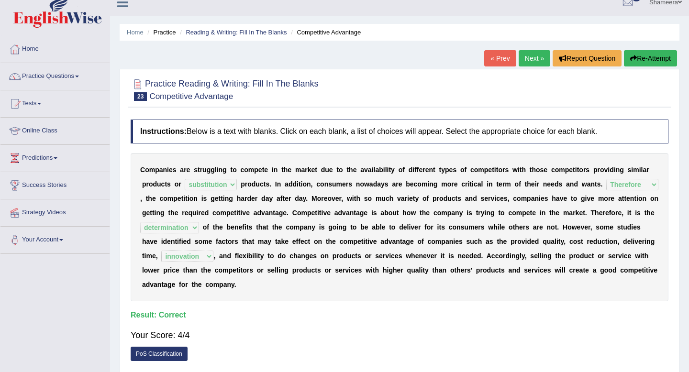
scroll to position [0, 0]
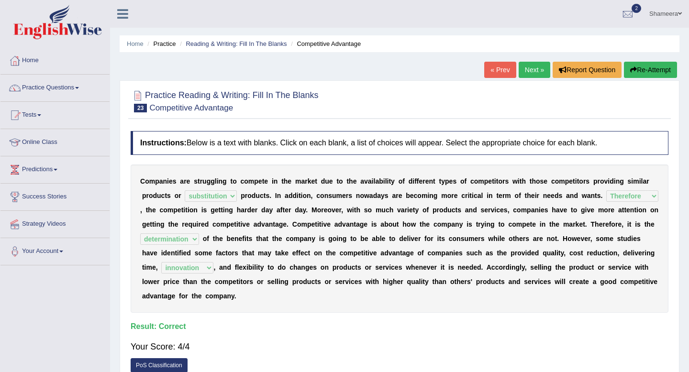
click at [526, 73] on link "Next »" at bounding box center [534, 70] width 32 height 16
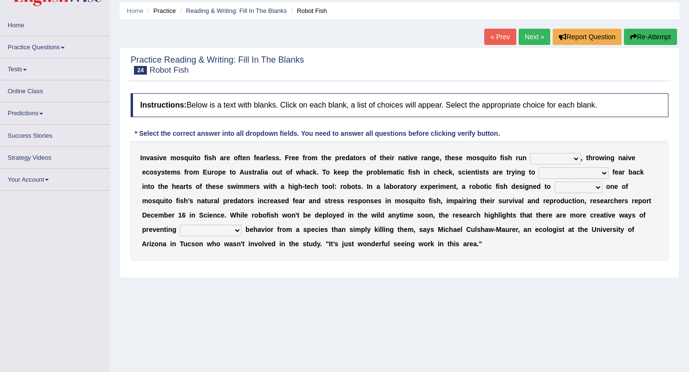
scroll to position [33, 0]
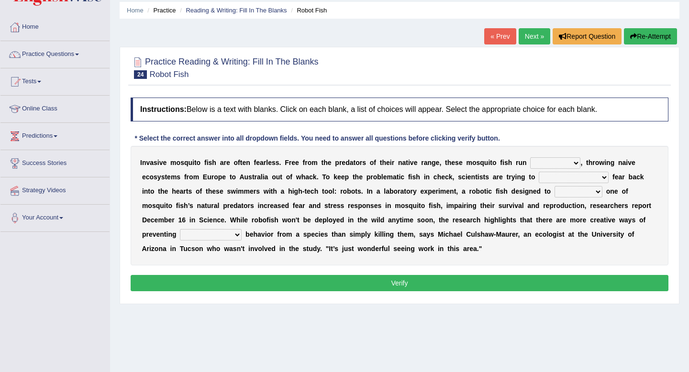
click at [540, 163] on select "occupant flippant rampant concordant" at bounding box center [555, 162] width 50 height 11
select select "rampant"
click at [530, 157] on select "occupant flippant rampant concordant" at bounding box center [555, 162] width 50 height 11
click at [560, 177] on select "accept spike strike [PERSON_NAME]" at bounding box center [574, 177] width 70 height 11
click at [554, 173] on select "accept spike strike [PERSON_NAME]" at bounding box center [574, 177] width 70 height 11
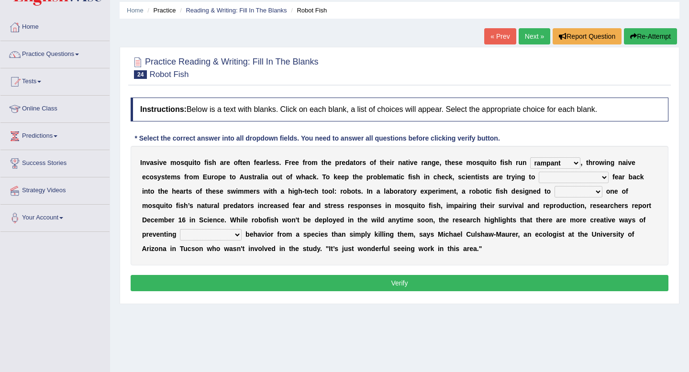
select select "strike"
click at [539, 172] on select "accept spike strike [PERSON_NAME]" at bounding box center [574, 177] width 70 height 11
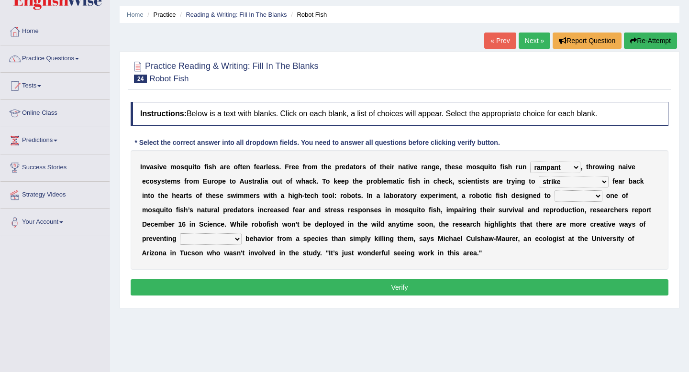
scroll to position [31, 0]
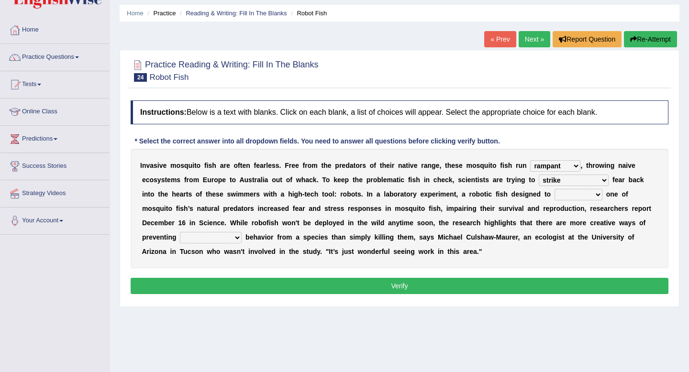
click at [556, 198] on select "bequest mimic battle conquest" at bounding box center [578, 194] width 48 height 11
select select "mimic"
click at [554, 189] on select "bequest mimic battle conquest" at bounding box center [578, 194] width 48 height 11
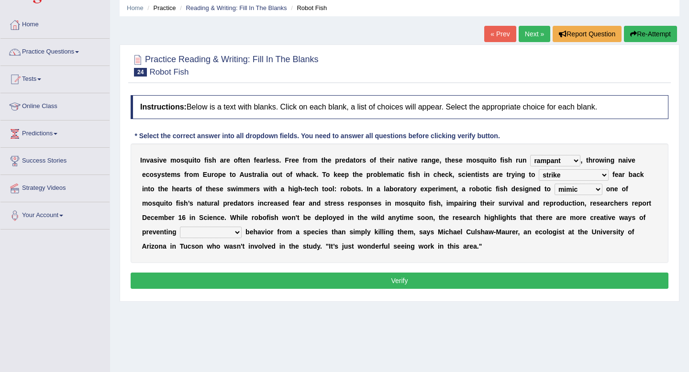
scroll to position [38, 0]
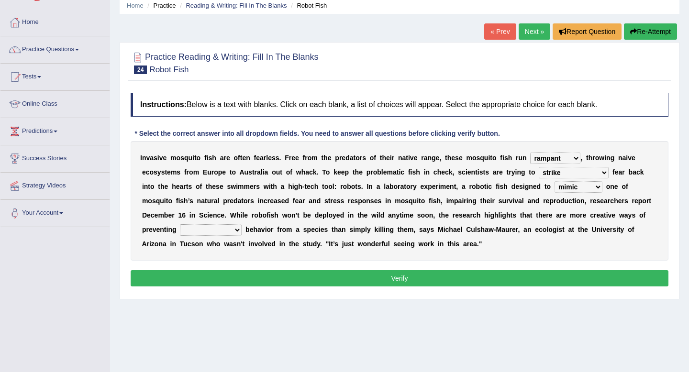
click at [184, 229] on select "unprivileged unprecedented uncharted unwanted" at bounding box center [211, 229] width 62 height 11
click at [172, 222] on div "I n v a s i v e m o s q u i t o f i s h a r e o f t e n f e a r l e s s . F r e…" at bounding box center [400, 201] width 538 height 120
click at [180, 225] on select "unprivileged unprecedented uncharted unwanted" at bounding box center [211, 229] width 62 height 11
select select "unwanted"
click at [180, 224] on select "unprivileged unprecedented uncharted unwanted" at bounding box center [211, 229] width 62 height 11
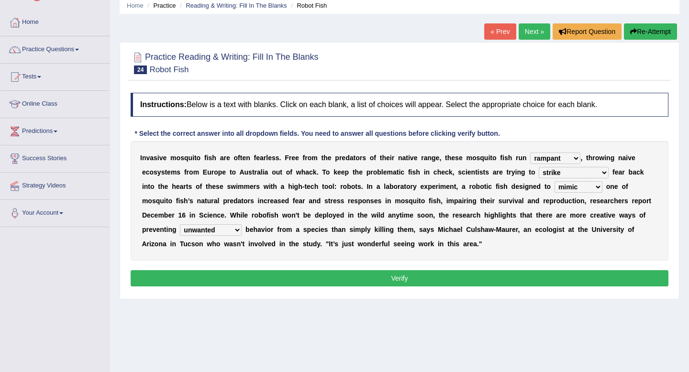
click at [211, 278] on button "Verify" at bounding box center [400, 278] width 538 height 16
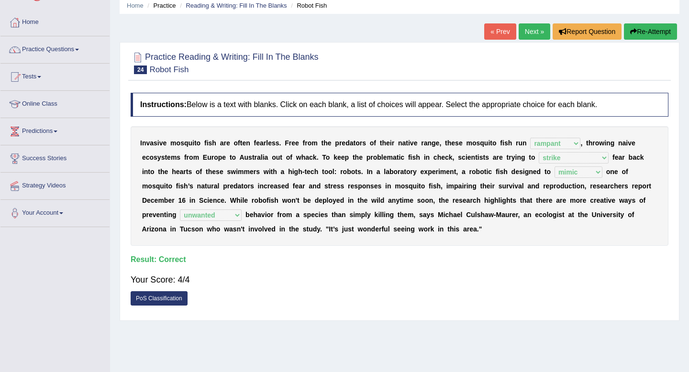
scroll to position [0, 0]
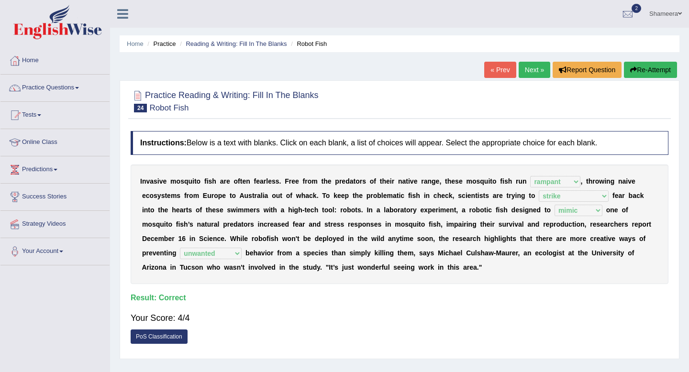
click at [524, 74] on link "Next »" at bounding box center [534, 70] width 32 height 16
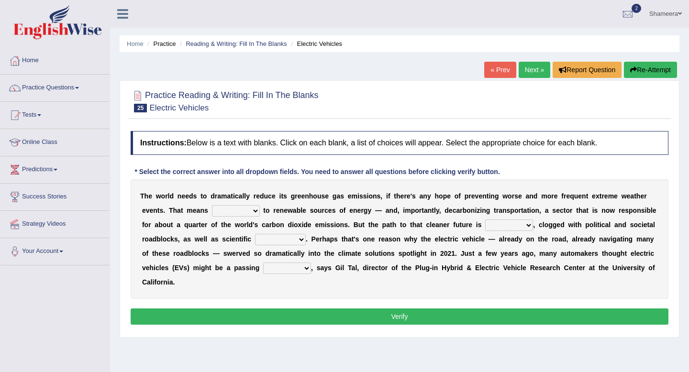
click at [234, 209] on select "grafting drafting crafting shifting" at bounding box center [236, 210] width 48 height 11
select select "shifting"
click at [212, 205] on select "grafting drafting crafting shifting" at bounding box center [236, 210] width 48 height 11
click at [497, 222] on select "daunting daunted daunt dauntless" at bounding box center [509, 225] width 48 height 11
select select "daunting"
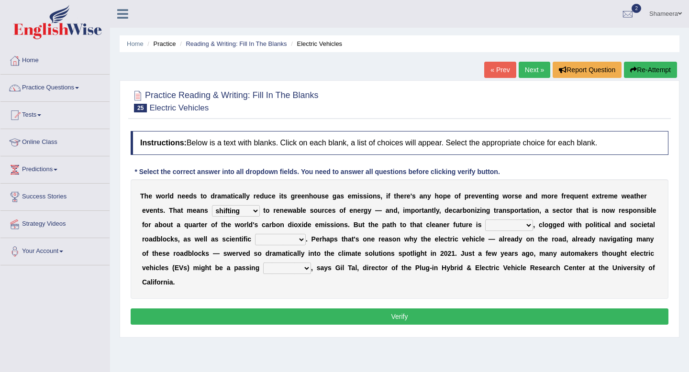
click at [485, 220] on select "daunting daunted daunt dauntless" at bounding box center [509, 225] width 48 height 11
click at [286, 241] on select "spectacles obstacles tentacles receptacles" at bounding box center [280, 239] width 51 height 11
select select "obstacles"
click at [255, 234] on select "spectacles obstacles tentacles receptacles" at bounding box center [280, 239] width 51 height 11
click at [294, 271] on select "fad gad tad lad" at bounding box center [287, 268] width 48 height 11
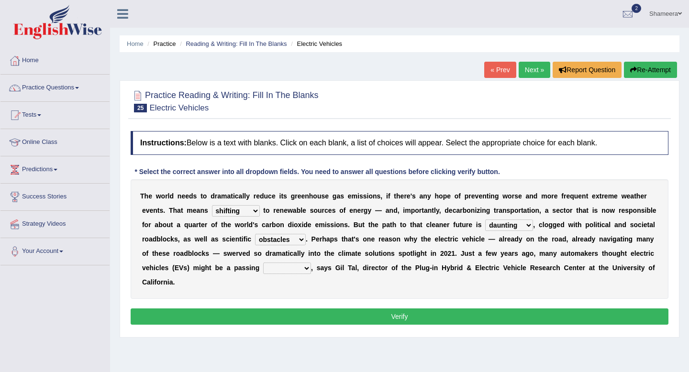
select select "tad"
click at [263, 263] on select "fad gad tad lad" at bounding box center [287, 268] width 48 height 11
click at [298, 314] on button "Verify" at bounding box center [400, 316] width 538 height 16
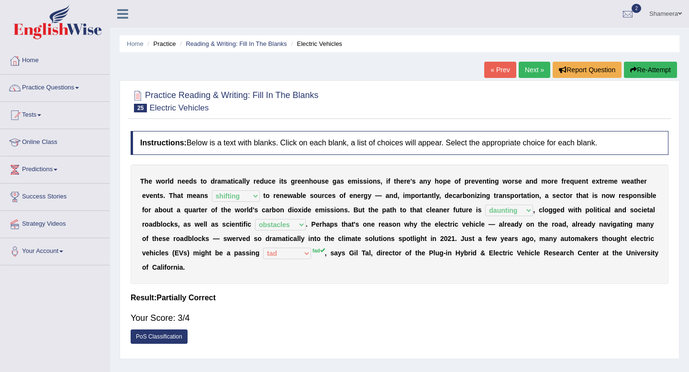
click at [653, 68] on button "Re-Attempt" at bounding box center [650, 70] width 53 height 16
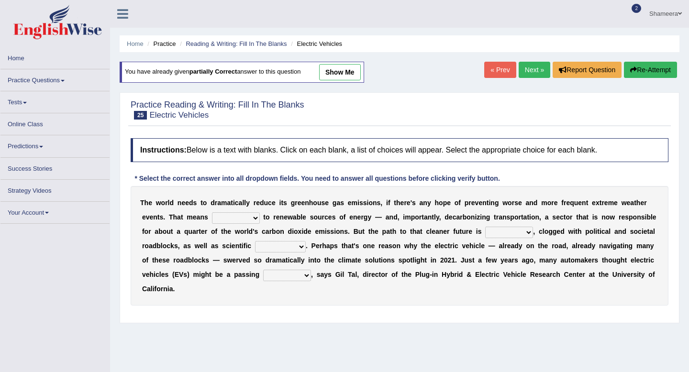
click at [287, 278] on select "fad gad tad lad" at bounding box center [287, 275] width 48 height 11
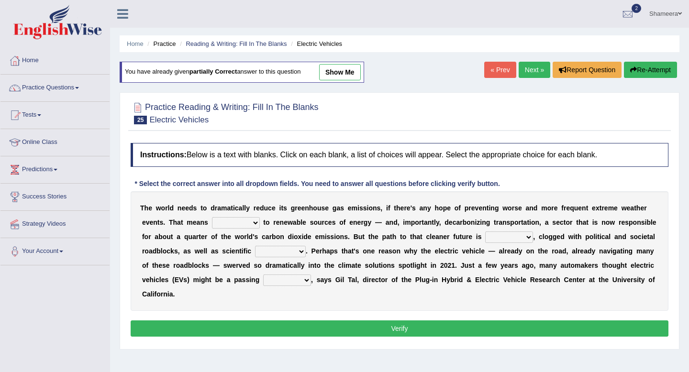
click at [345, 72] on link "show me" at bounding box center [340, 72] width 42 height 16
select select "shifting"
select select "daunting"
select select "obstacles"
select select "tad"
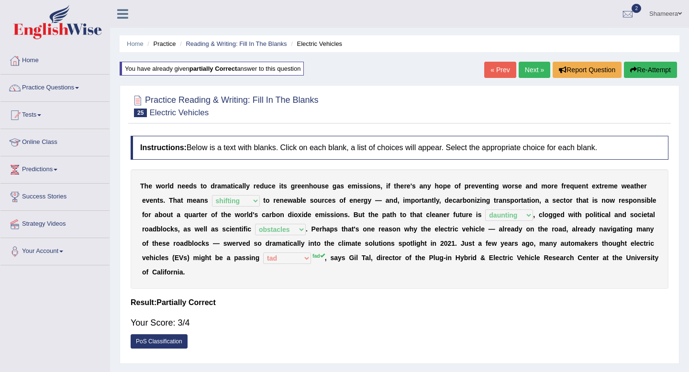
click at [534, 75] on link "Next »" at bounding box center [534, 70] width 32 height 16
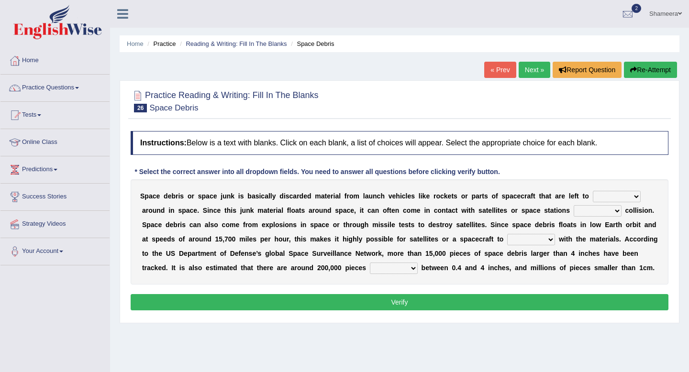
click at [625, 197] on select "twist center roam loll" at bounding box center [617, 196] width 48 height 11
select select "roam"
click at [593, 191] on select "twist center roam loll" at bounding box center [617, 196] width 48 height 11
click at [602, 211] on select "risks risk risked risking" at bounding box center [597, 210] width 48 height 11
select select "risking"
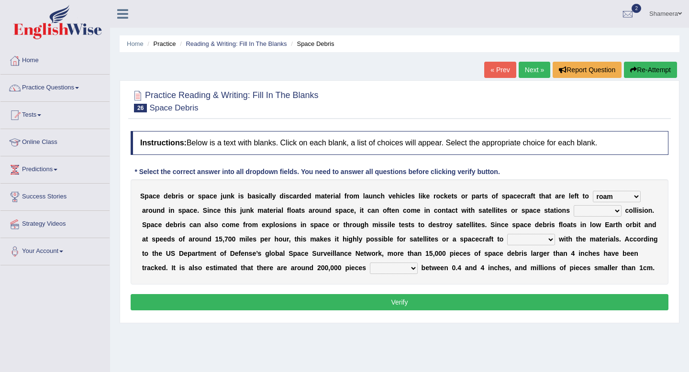
click at [573, 205] on select "risks risk risked risking" at bounding box center [597, 210] width 48 height 11
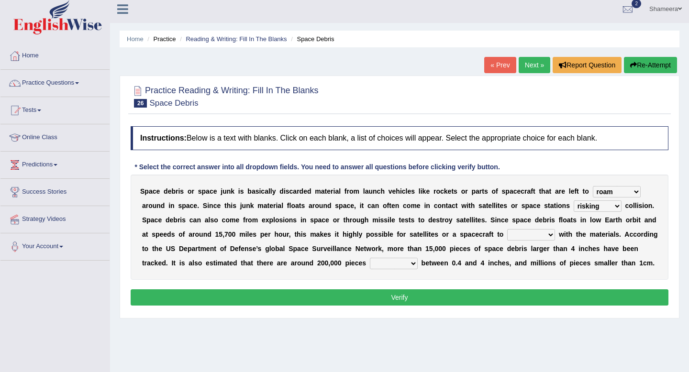
scroll to position [8, 0]
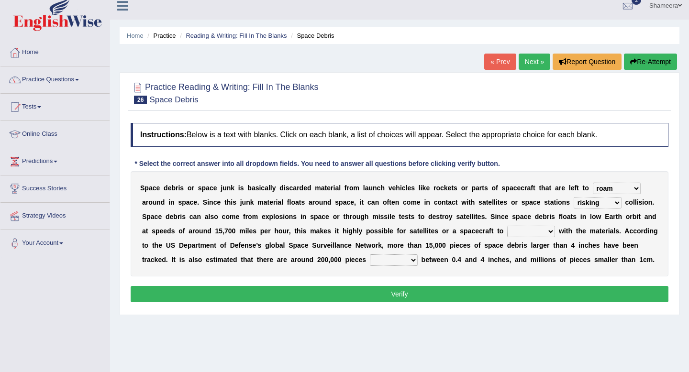
click at [548, 231] on select "collect collate collide collocate" at bounding box center [531, 231] width 48 height 11
select select "collide"
click at [507, 226] on select "collect collate collide collocate" at bounding box center [531, 231] width 48 height 11
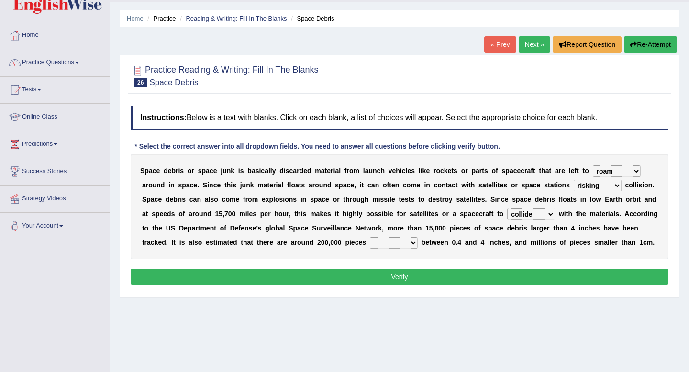
scroll to position [27, 0]
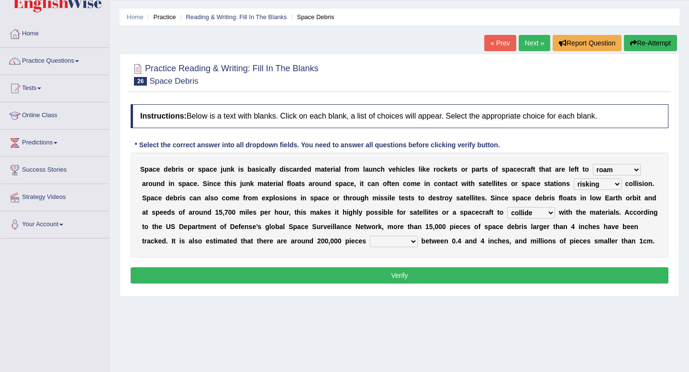
click at [404, 241] on select "sized sizing size sizes" at bounding box center [394, 241] width 48 height 11
select select "sized"
click at [371, 236] on select "sized sizing size sizes" at bounding box center [394, 241] width 48 height 11
click at [407, 273] on button "Verify" at bounding box center [400, 275] width 538 height 16
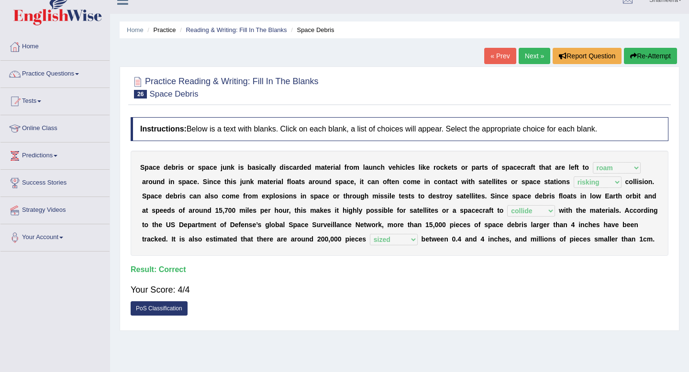
scroll to position [0, 0]
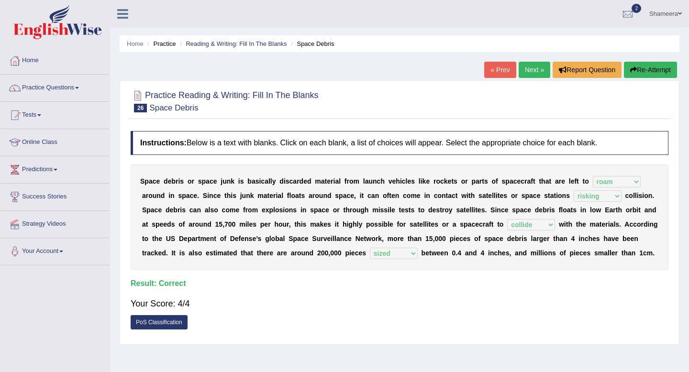
click at [521, 70] on link "Next »" at bounding box center [534, 70] width 32 height 16
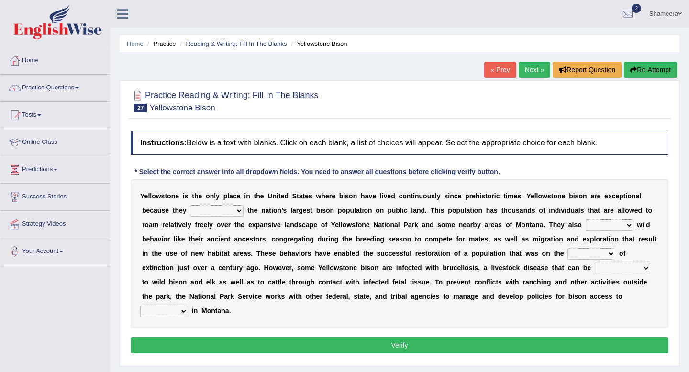
click at [191, 211] on select "congregate comprise consist compromise" at bounding box center [217, 210] width 54 height 11
click at [596, 229] on select "exhibit disregard resist encourage" at bounding box center [609, 225] width 48 height 11
select select "exhibit"
click at [585, 220] on select "exhibit disregard resist encourage" at bounding box center [609, 225] width 48 height 11
click at [232, 209] on select "congregate comprise consist compromise" at bounding box center [217, 210] width 54 height 11
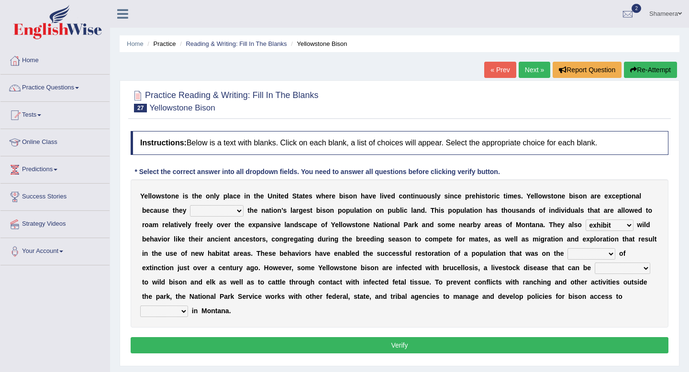
select select "congregate"
click at [190, 205] on select "congregate comprise consist compromise" at bounding box center [217, 210] width 54 height 11
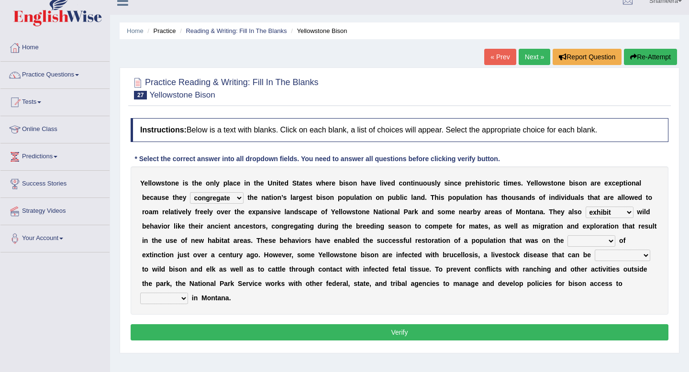
scroll to position [14, 0]
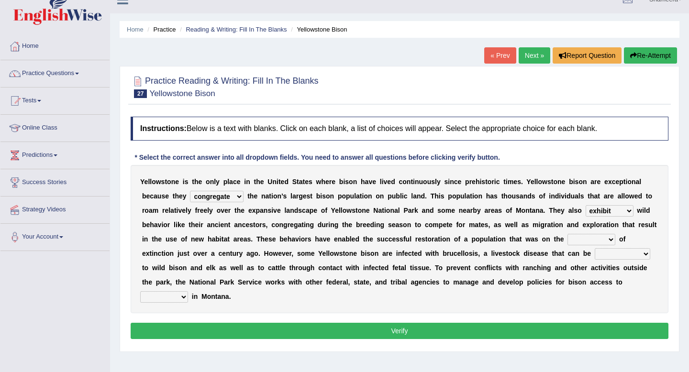
click at [592, 215] on select "exhibit disregard resist encourage" at bounding box center [609, 210] width 48 height 11
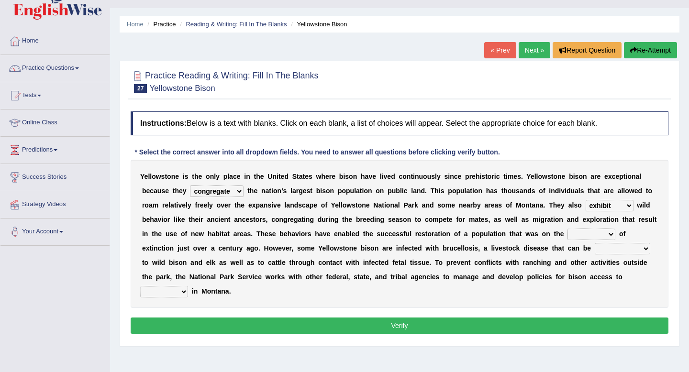
scroll to position [22, 0]
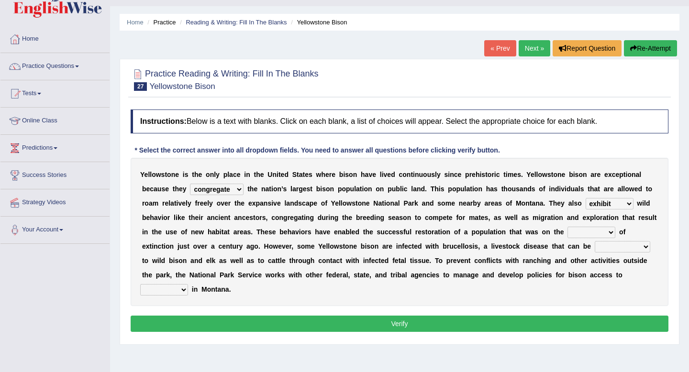
click at [580, 232] on select "brine brink danger brindle" at bounding box center [591, 232] width 48 height 11
select select "brink"
click at [567, 227] on select "brine brink danger brindle" at bounding box center [591, 232] width 48 height 11
click at [611, 247] on select "transplanted transported transgressed transmitted" at bounding box center [622, 246] width 55 height 11
select select "transmitted"
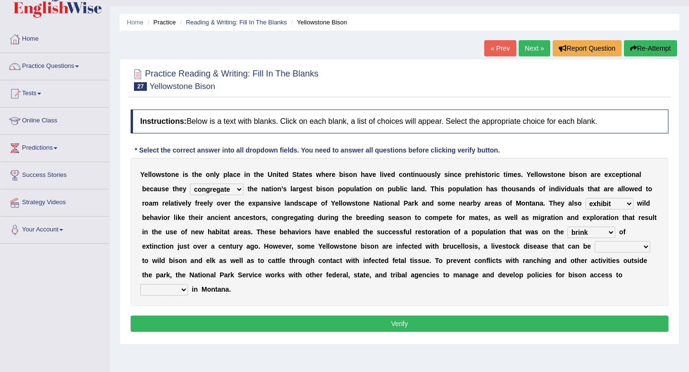
click at [595, 241] on select "transplanted transported transgressed transmitted" at bounding box center [622, 246] width 55 height 11
click at [168, 290] on select "habitat habitat habitant food" at bounding box center [164, 289] width 48 height 11
select select "habitat"
click at [140, 284] on select "habitat habitat habitant food" at bounding box center [164, 289] width 48 height 11
click at [184, 322] on button "Verify" at bounding box center [400, 324] width 538 height 16
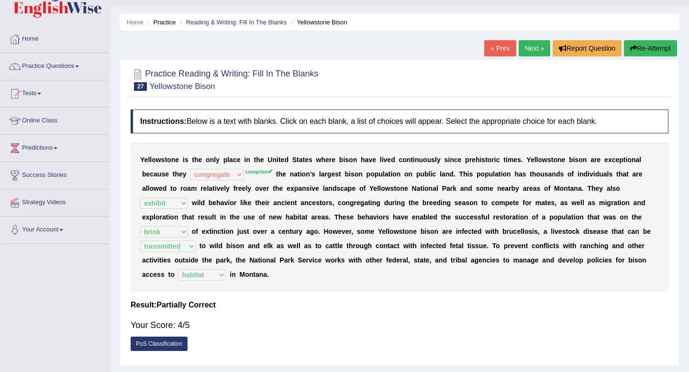
click at [636, 56] on div "« Prev Next » Report Question Re-Attempt" at bounding box center [581, 49] width 195 height 19
click at [636, 45] on button "Re-Attempt" at bounding box center [650, 48] width 53 height 16
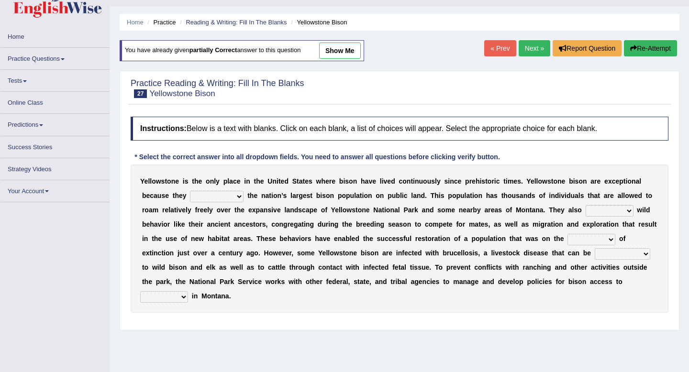
click at [231, 194] on select "congregate comprise consist compromise" at bounding box center [217, 196] width 54 height 11
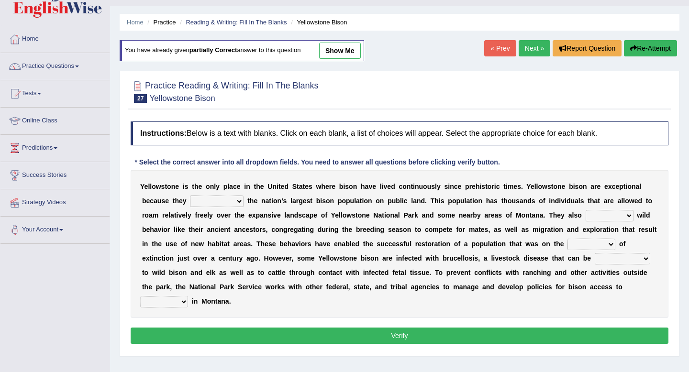
click at [333, 55] on link "show me" at bounding box center [340, 51] width 42 height 16
select select "congregate"
select select "exhibit"
select select "brink"
select select "transmitted"
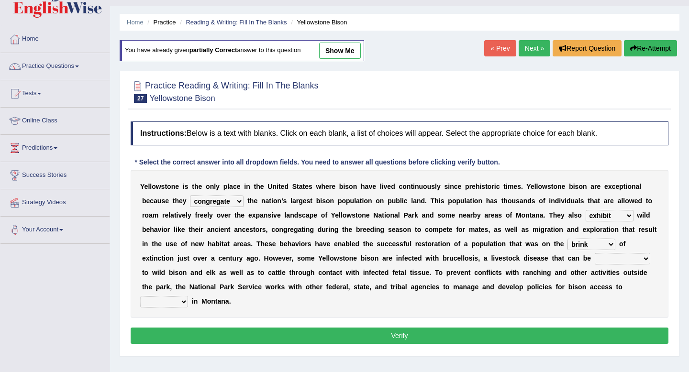
select select "habitat"
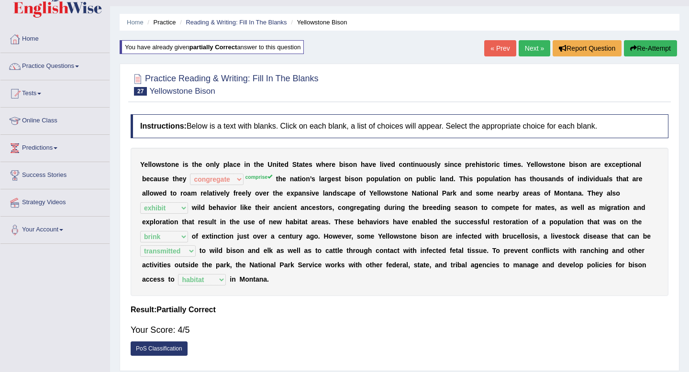
click at [525, 45] on link "Next »" at bounding box center [534, 48] width 32 height 16
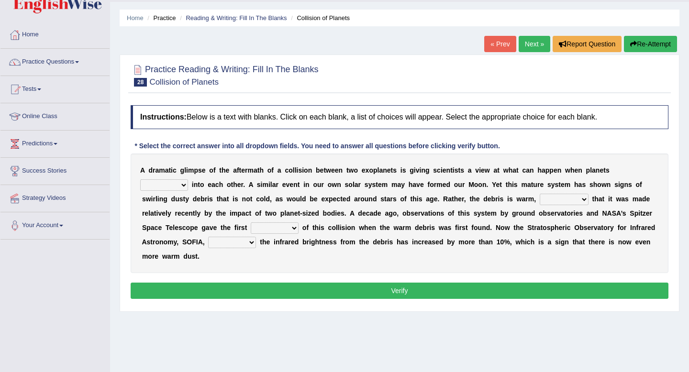
click at [172, 187] on select "crash explore roam implode" at bounding box center [164, 184] width 48 height 11
select select "crash"
click at [140, 179] on select "crash explore roam implode" at bounding box center [164, 184] width 48 height 11
click at [544, 198] on select "reinforcing sentencing forging conducing" at bounding box center [564, 199] width 49 height 11
click at [265, 229] on select "pints faints hints taints" at bounding box center [275, 227] width 48 height 11
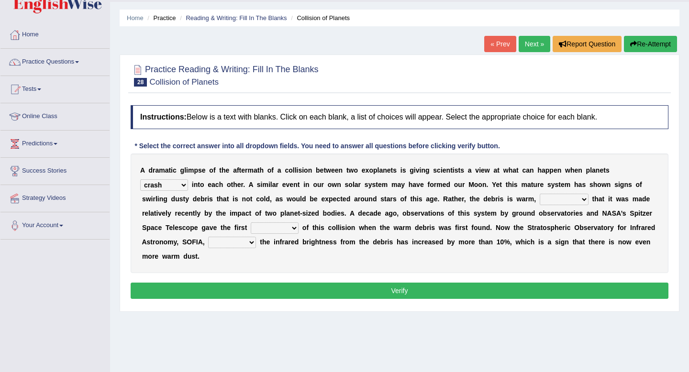
select select "hints"
click at [251, 222] on select "pints faints hints taints" at bounding box center [275, 227] width 48 height 11
click at [246, 245] on select "concealed revealed repealed unsealed" at bounding box center [232, 242] width 48 height 11
click at [255, 242] on select "concealed revealed repealed unsealed" at bounding box center [232, 242] width 48 height 11
select select "revealed"
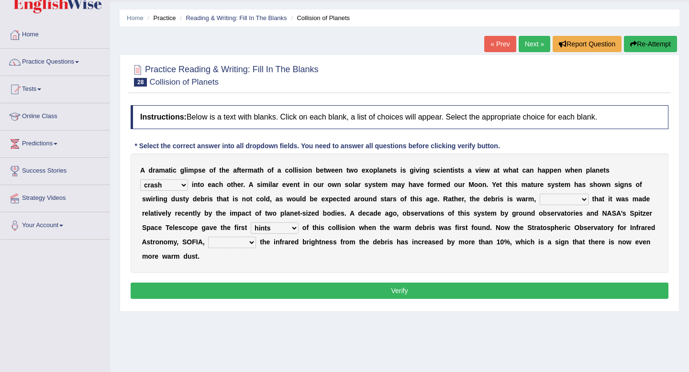
click at [208, 237] on select "concealed revealed repealed unsealed" at bounding box center [232, 242] width 48 height 11
click at [567, 198] on select "reinforcing sentencing forging conducing" at bounding box center [564, 199] width 49 height 11
select select "reinforcing"
click at [540, 194] on select "reinforcing sentencing forging conducing" at bounding box center [564, 199] width 49 height 11
click at [532, 288] on button "Verify" at bounding box center [400, 291] width 538 height 16
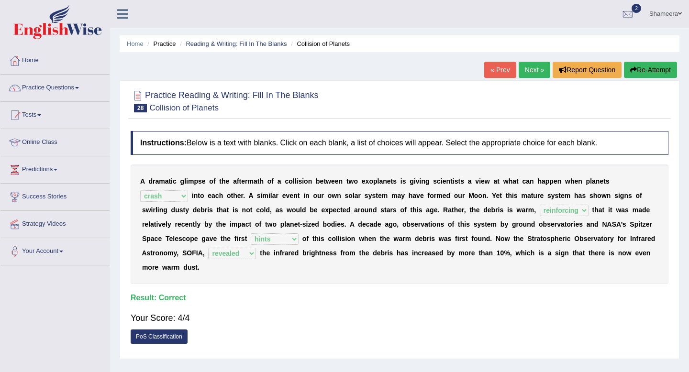
click at [654, 62] on button "Re-Attempt" at bounding box center [650, 70] width 53 height 16
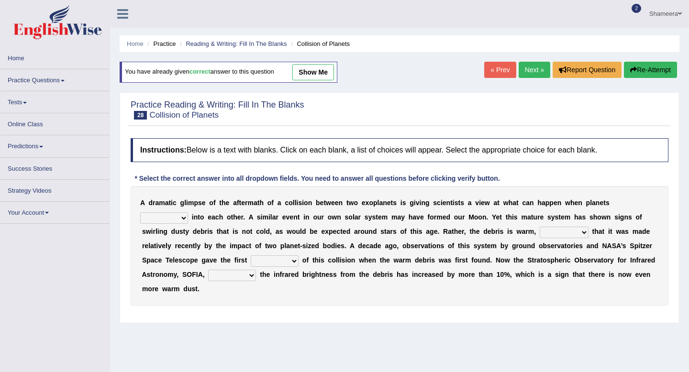
click at [564, 235] on select "reinforcing sentencing forging conducing" at bounding box center [564, 232] width 49 height 11
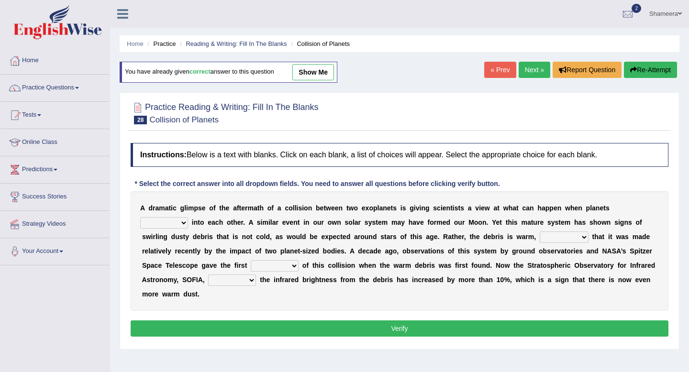
click at [575, 240] on select "reinforcing sentencing forging conducing" at bounding box center [564, 236] width 49 height 11
click at [527, 67] on link "Next »" at bounding box center [534, 70] width 32 height 16
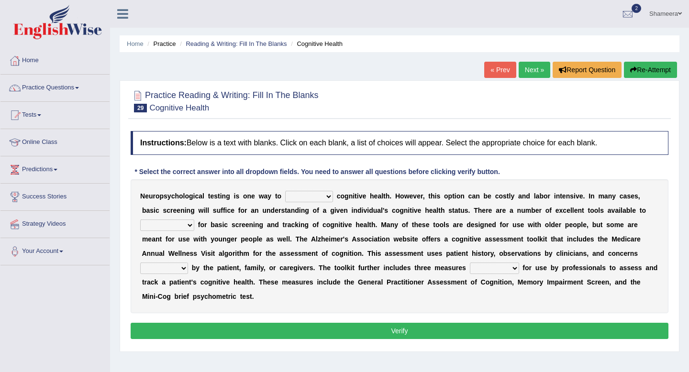
click at [308, 190] on div "N e u r o p s y c h o l o g i c a l t e s t i n g i s o n e w a y t o obsess as…" at bounding box center [400, 246] width 538 height 134
click at [305, 207] on b "g" at bounding box center [307, 211] width 4 height 8
click at [305, 204] on div "N e u r o p s y c h o l o g i c a l t e s t i n g i s o n e w a y t o obsess as…" at bounding box center [400, 246] width 538 height 134
click at [305, 200] on select "obsess assess possess access" at bounding box center [309, 196] width 48 height 11
select select "assess"
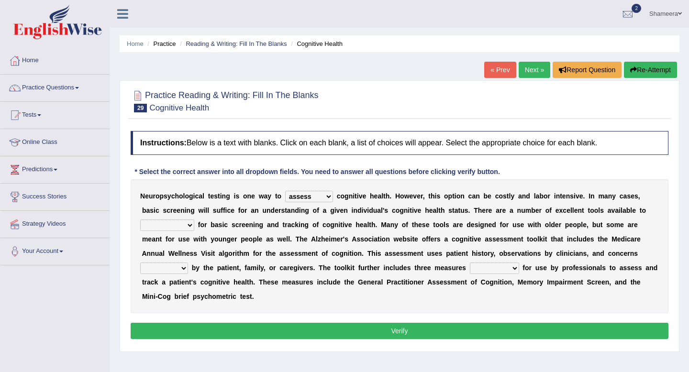
click at [285, 191] on select "obsess assess possess access" at bounding box center [309, 196] width 48 height 11
click at [183, 223] on select "stationers practitioners petitioners questioners" at bounding box center [167, 225] width 54 height 11
select select "practitioners"
click at [140, 220] on select "stationers practitioners petitioners questioners" at bounding box center [167, 225] width 54 height 11
click at [178, 266] on select "raised rising arising praised" at bounding box center [164, 268] width 48 height 11
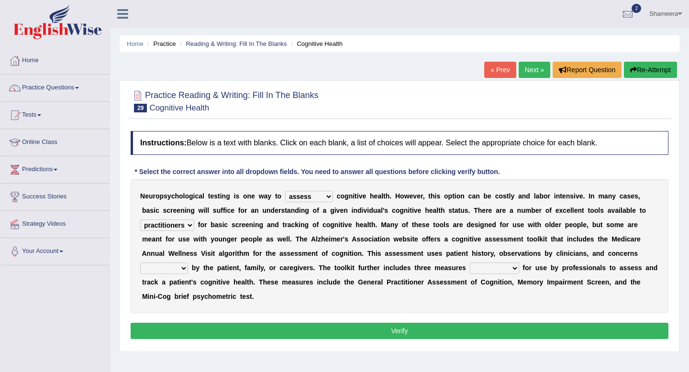
select select "raised"
click at [140, 263] on select "raised rising arising praised" at bounding box center [164, 268] width 48 height 11
click at [479, 268] on select "validated intimidated dilapidated antedated" at bounding box center [494, 268] width 49 height 11
select select "validated"
click at [470, 263] on select "validated intimidated dilapidated antedated" at bounding box center [494, 268] width 49 height 11
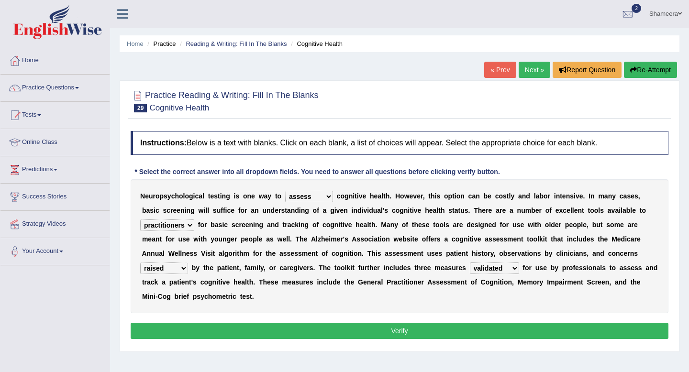
click at [494, 330] on button "Verify" at bounding box center [400, 331] width 538 height 16
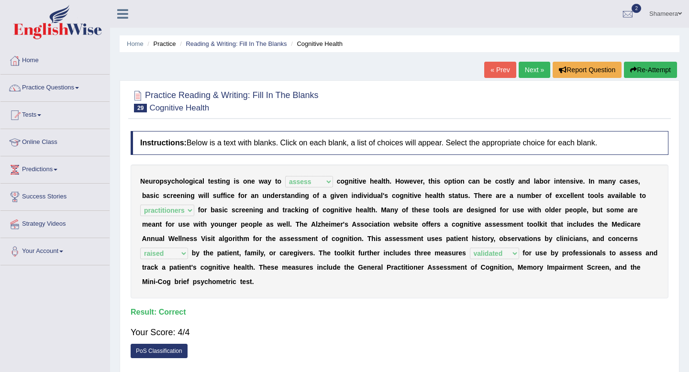
click at [532, 71] on link "Next »" at bounding box center [534, 70] width 32 height 16
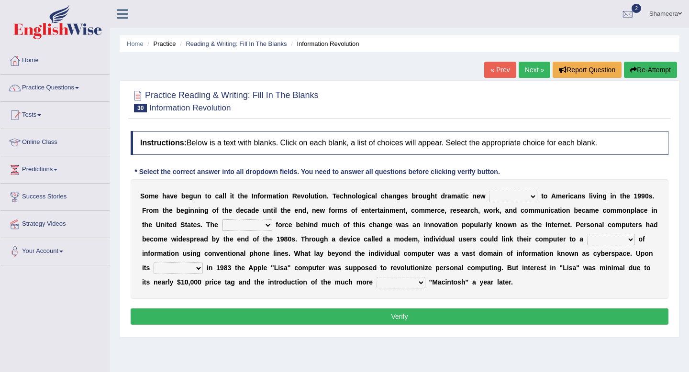
click at [502, 201] on select "challenges puzzles options confusion" at bounding box center [513, 196] width 48 height 11
click at [489, 191] on select "challenges puzzles options confusion" at bounding box center [513, 196] width 48 height 11
click at [243, 224] on select "unremitting uninspiring driving insinuating" at bounding box center [247, 225] width 50 height 11
click at [523, 194] on select "challenges puzzles options confusion" at bounding box center [513, 196] width 48 height 11
select select "options"
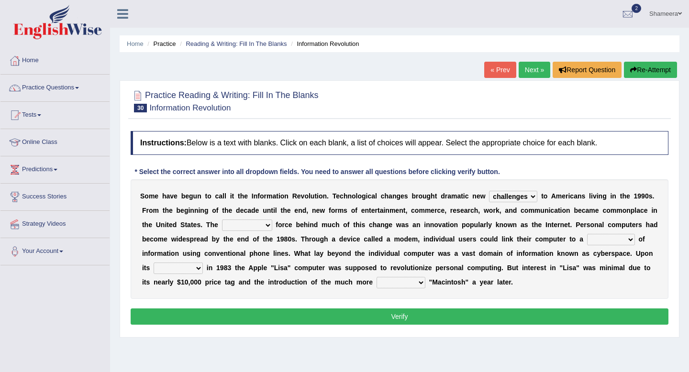
click at [489, 191] on select "challenges puzzles options confusion" at bounding box center [513, 196] width 48 height 11
click at [250, 224] on select "unremitting uninspiring driving insinuating" at bounding box center [247, 225] width 50 height 11
select select "driving"
click at [231, 220] on select "unremitting uninspiring driving insinuating" at bounding box center [247, 225] width 50 height 11
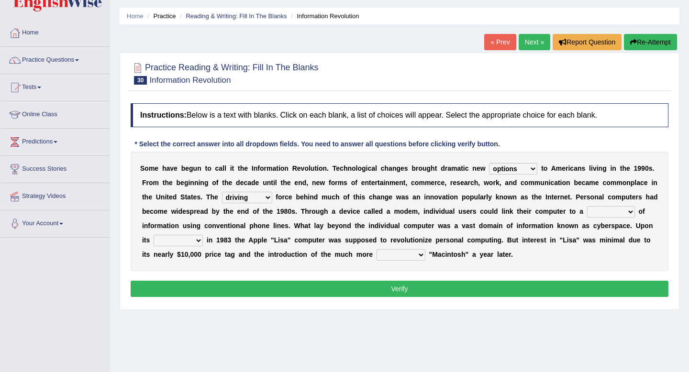
scroll to position [29, 0]
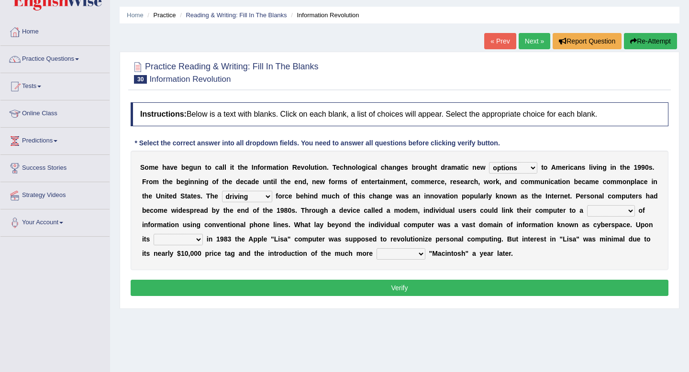
click at [611, 213] on select "magnitude bulk wealth volume" at bounding box center [611, 210] width 48 height 11
select select "bulk"
click at [602, 205] on select "magnitude bulk wealth volume" at bounding box center [611, 210] width 48 height 11
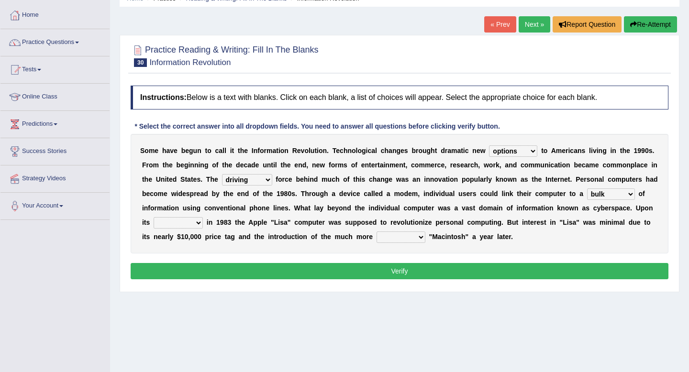
scroll to position [46, 0]
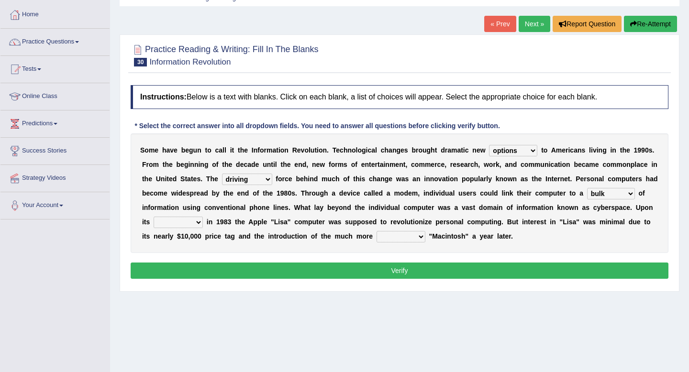
click at [189, 221] on select "relief release publication emission" at bounding box center [178, 222] width 49 height 11
select select "release"
click at [174, 217] on select "relief release publication emission" at bounding box center [178, 222] width 49 height 11
click at [418, 237] on select "convenient affordable advanced formidable" at bounding box center [400, 236] width 49 height 11
select select "advanced"
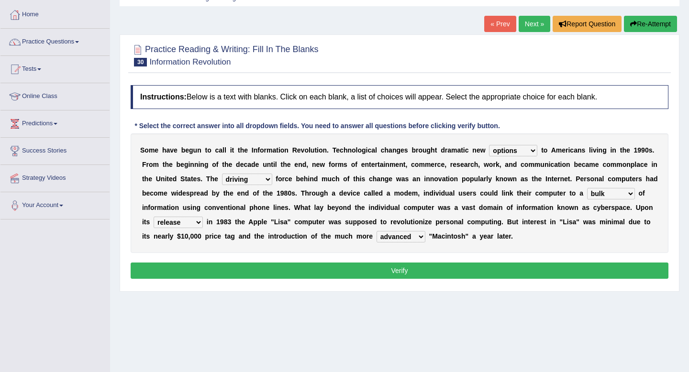
click at [402, 231] on select "convenient affordable advanced formidable" at bounding box center [400, 236] width 49 height 11
click at [413, 269] on button "Verify" at bounding box center [400, 271] width 538 height 16
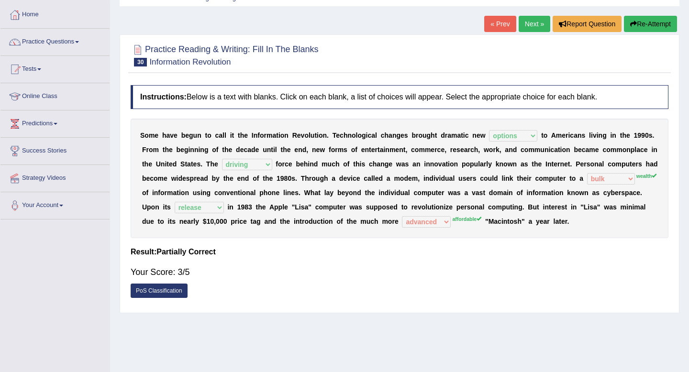
scroll to position [40, 0]
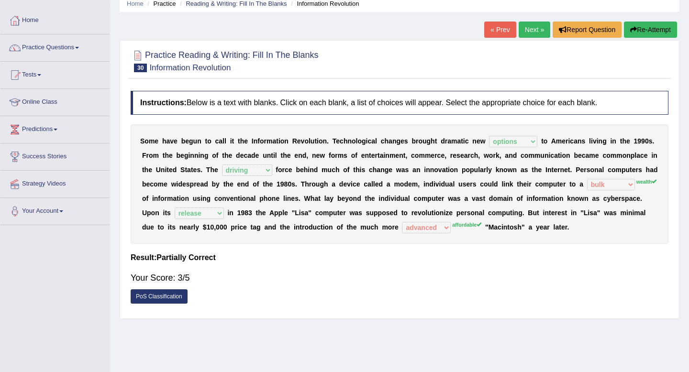
drag, startPoint x: 247, startPoint y: 69, endPoint x: 156, endPoint y: 68, distance: 90.4
click at [156, 68] on h2 "Practice Reading & Writing: Fill In The Blanks 30 Information Revolution" at bounding box center [225, 60] width 188 height 24
click at [630, 29] on icon "button" at bounding box center [633, 29] width 7 height 7
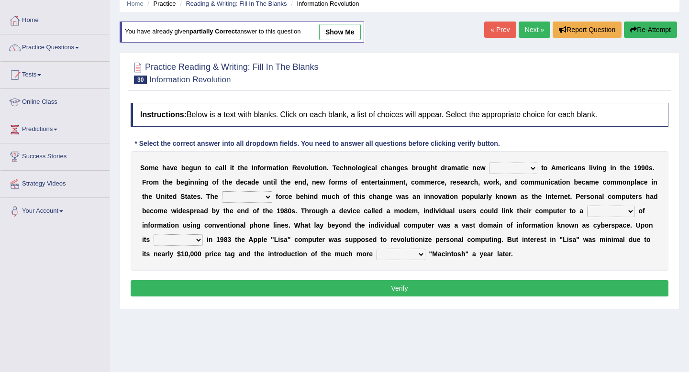
click at [423, 252] on select "convenient affordable advanced formidable" at bounding box center [400, 254] width 49 height 11
click at [529, 33] on link "Next »" at bounding box center [534, 30] width 32 height 16
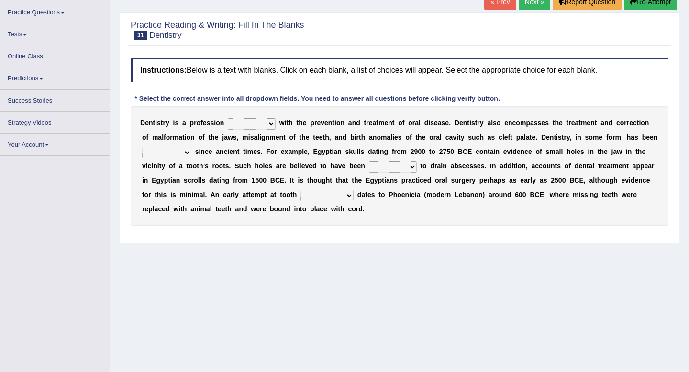
scroll to position [69, 0]
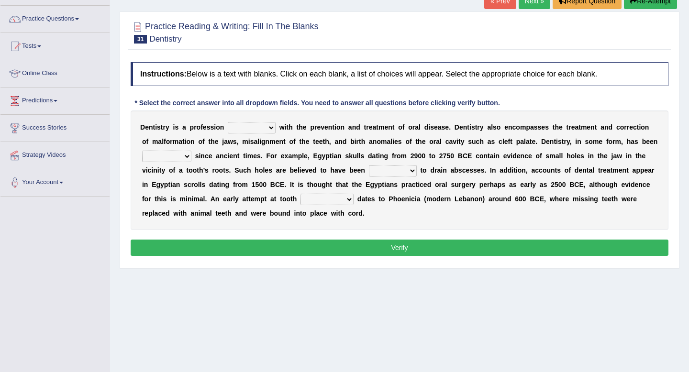
click at [256, 129] on select "agreed dealt concerned taken" at bounding box center [252, 127] width 48 height 11
select select "dealt"
click at [228, 122] on select "agreed dealt concerned taken" at bounding box center [252, 127] width 48 height 11
click at [179, 159] on select "criticized replaced practiced abandoned" at bounding box center [166, 156] width 49 height 11
select select "practiced"
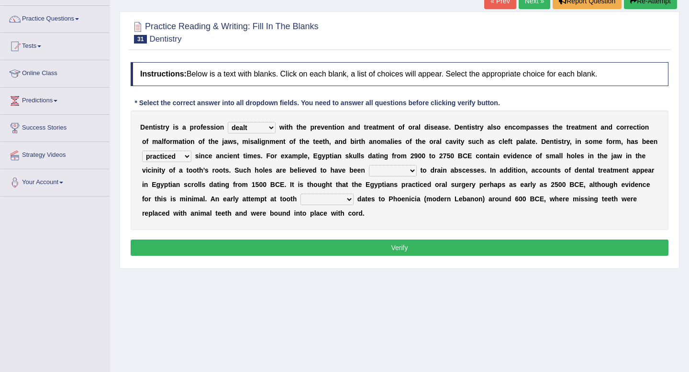
click at [142, 151] on select "criticized replaced practiced abandoned" at bounding box center [166, 156] width 49 height 11
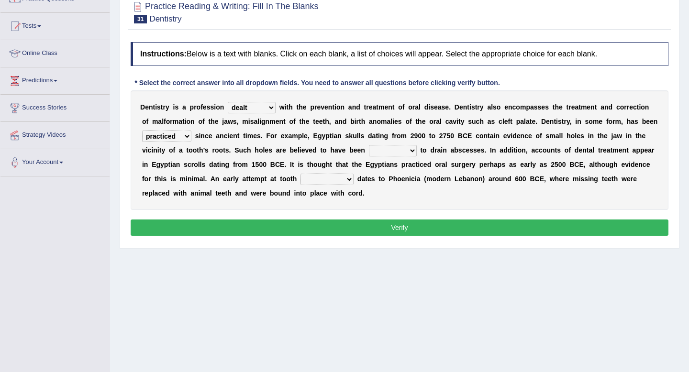
scroll to position [91, 0]
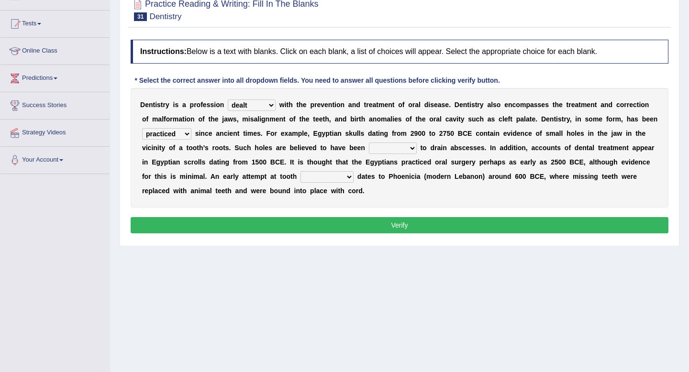
click at [380, 151] on select "fluctuated laminated drilled sealed" at bounding box center [393, 148] width 48 height 11
select select "drilled"
click at [369, 143] on select "fluctuated laminated drilled sealed" at bounding box center [393, 148] width 48 height 11
click at [317, 178] on select "reparation sacrament restitution replacement" at bounding box center [326, 176] width 53 height 11
click at [334, 174] on select "reparation sacrament restitution replacement" at bounding box center [326, 176] width 53 height 11
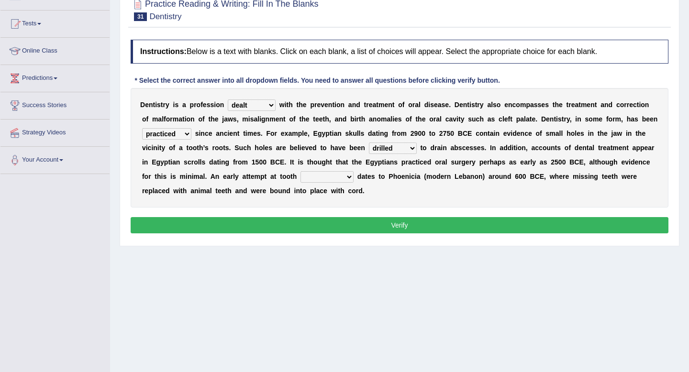
select select "replacement"
click at [300, 171] on select "reparation sacrament restitution replacement" at bounding box center [326, 176] width 53 height 11
click at [335, 221] on button "Verify" at bounding box center [400, 225] width 538 height 16
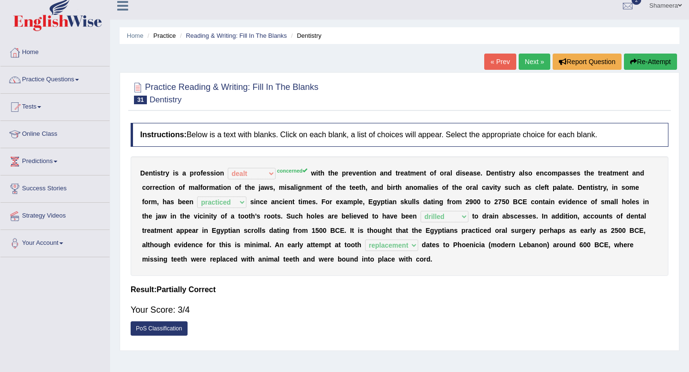
scroll to position [0, 0]
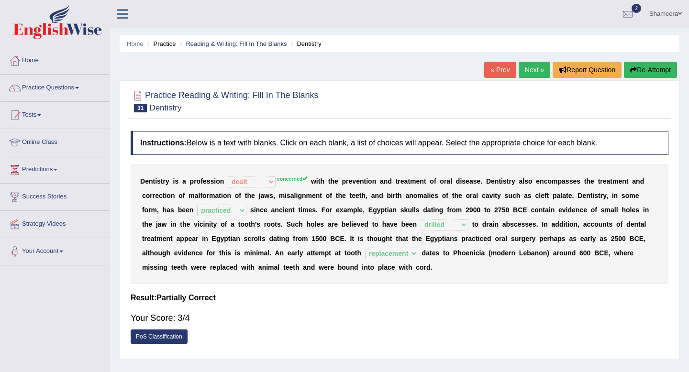
click at [533, 66] on link "Next »" at bounding box center [534, 70] width 32 height 16
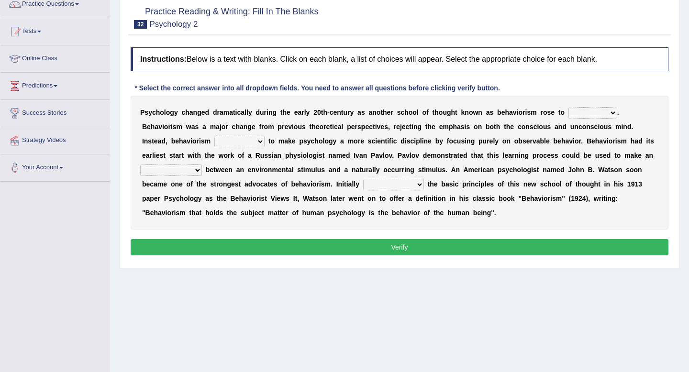
scroll to position [91, 0]
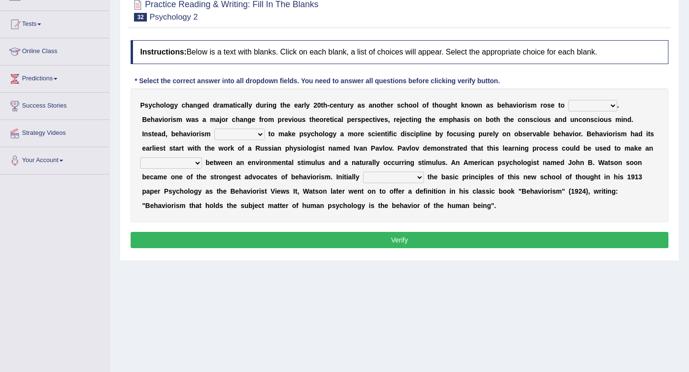
click at [606, 108] on select "dominance temptation challenge temper" at bounding box center [592, 105] width 49 height 11
click at [245, 132] on select "reproached reproved strove rewove" at bounding box center [239, 134] width 50 height 11
click at [246, 132] on select "reproached reproved strove rewove" at bounding box center [239, 134] width 50 height 11
select select "strove"
click at [214, 129] on select "reproached reproved strove rewove" at bounding box center [239, 134] width 50 height 11
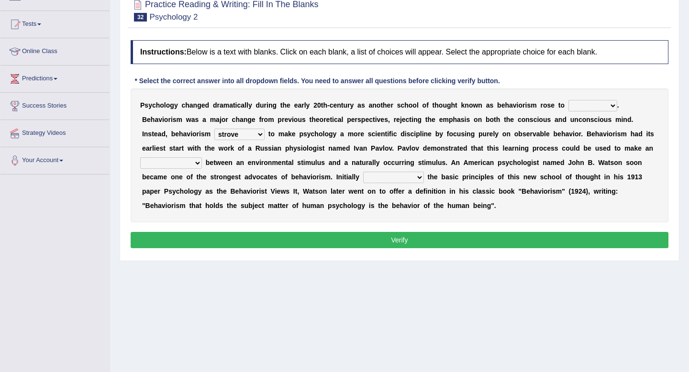
click at [174, 159] on select "acclimatization association union combination" at bounding box center [171, 162] width 62 height 11
click at [173, 160] on select "acclimatization association union combination" at bounding box center [171, 162] width 62 height 11
select select "association"
click at [140, 157] on select "acclimatization association union combination" at bounding box center [171, 162] width 62 height 11
click at [378, 178] on select "questioning foreshortening unburdening outlining" at bounding box center [393, 177] width 61 height 11
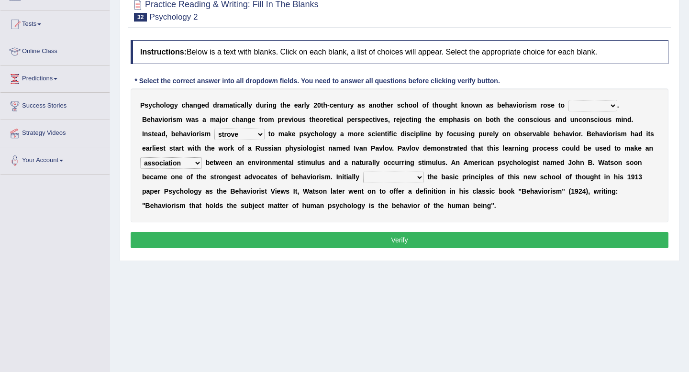
click at [379, 171] on div "P s y c h o l o g y c h a n g e d d r a m a t i c a l l y d u r i n g t h e e a…" at bounding box center [400, 155] width 538 height 134
click at [380, 177] on select "questioning foreshortening unburdening outlining" at bounding box center [393, 177] width 61 height 11
select select "outlining"
click at [363, 172] on select "questioning foreshortening unburdening outlining" at bounding box center [393, 177] width 61 height 11
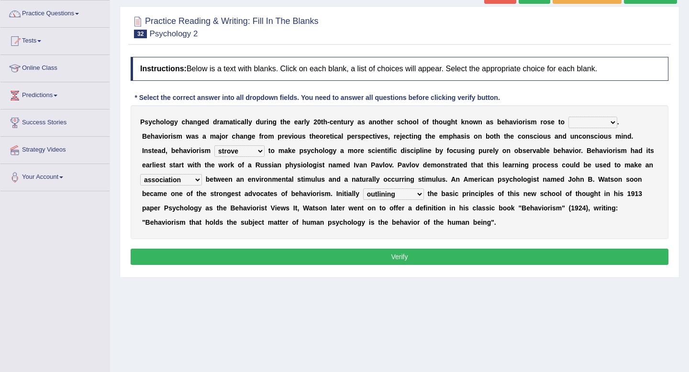
click at [568, 122] on select "dominance temptation challenge temper" at bounding box center [592, 122] width 49 height 11
select select "dominance"
click at [568, 117] on select "dominance temptation challenge temper" at bounding box center [592, 122] width 49 height 11
click at [389, 254] on button "Verify" at bounding box center [400, 257] width 538 height 16
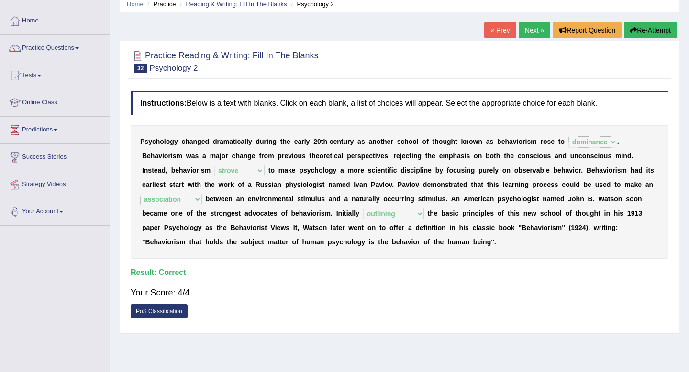
scroll to position [37, 0]
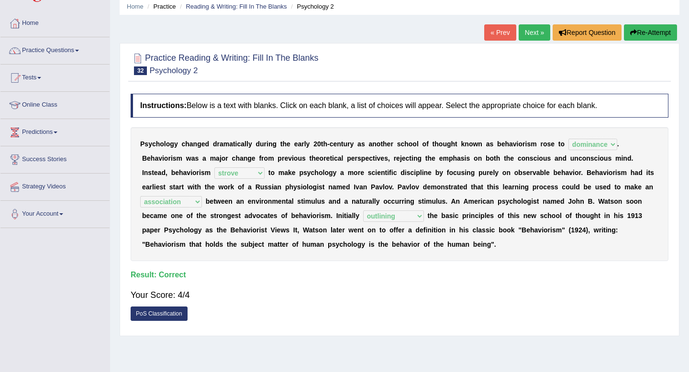
click at [643, 36] on button "Re-Attempt" at bounding box center [650, 32] width 53 height 16
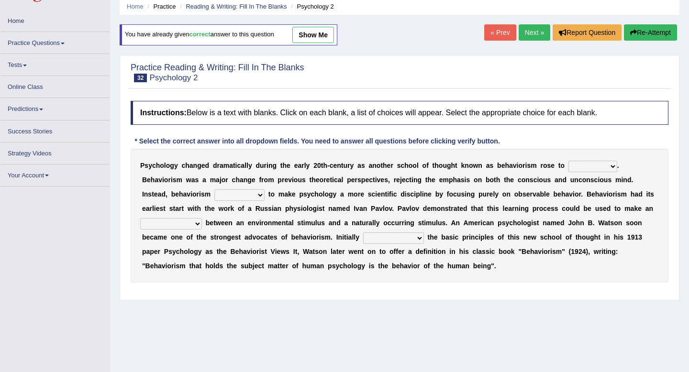
click at [245, 193] on select "reproached reproved strove rewove" at bounding box center [239, 194] width 50 height 11
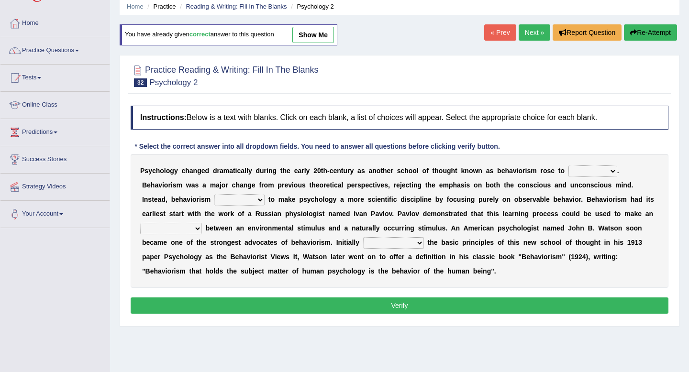
click at [422, 33] on div "Home Practice Reading & Writing: Fill In The Blanks Psychology 2 You have alrea…" at bounding box center [399, 202] width 579 height 478
click at [250, 204] on select "reproached reproved strove rewove" at bounding box center [239, 199] width 50 height 11
click at [233, 207] on div "P s y c h o l o g y c h a n g e d d r a m a t i c a l l y d u r i n g t h e e a…" at bounding box center [400, 221] width 538 height 134
click at [233, 200] on select "reproached reproved strove rewove" at bounding box center [239, 199] width 50 height 11
click at [244, 205] on select "reproached reproved strove rewove" at bounding box center [239, 199] width 50 height 11
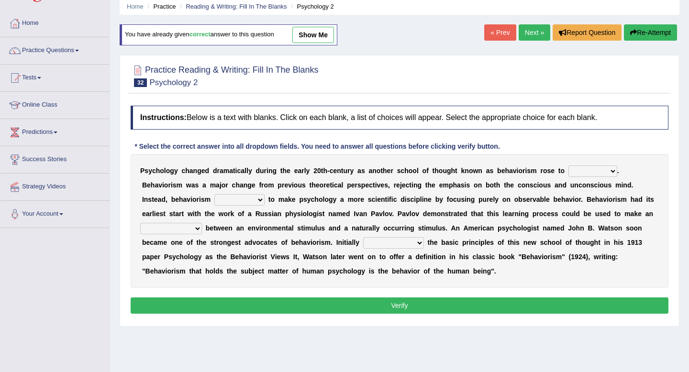
click at [230, 204] on select "reproached reproved strove rewove" at bounding box center [239, 199] width 50 height 11
click at [243, 202] on select "reproached reproved strove rewove" at bounding box center [239, 199] width 50 height 11
click at [528, 34] on link "Next »" at bounding box center [534, 32] width 32 height 16
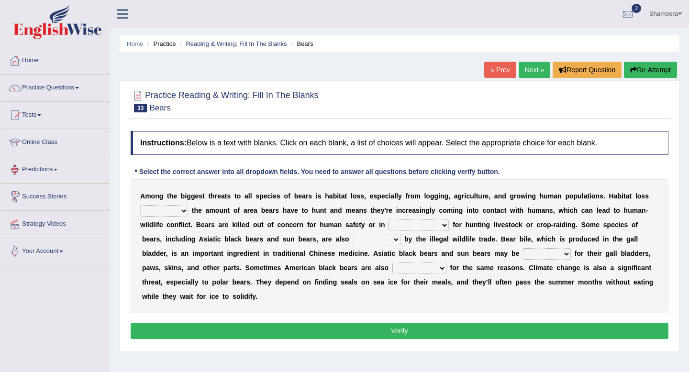
click at [168, 214] on select "increases reduces complies interacts" at bounding box center [164, 210] width 48 height 11
select select "reduces"
click at [140, 205] on select "increases reduces complies interacts" at bounding box center [164, 210] width 48 height 11
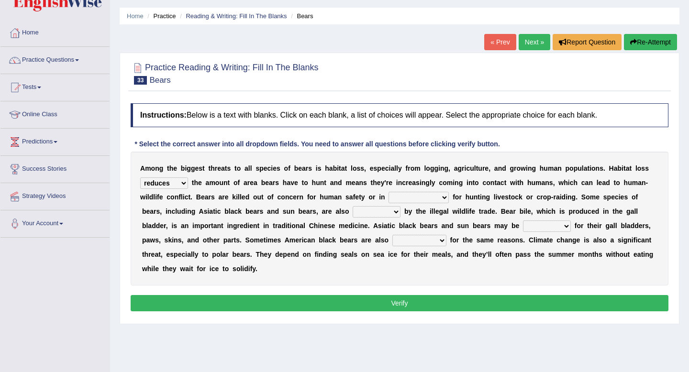
scroll to position [31, 0]
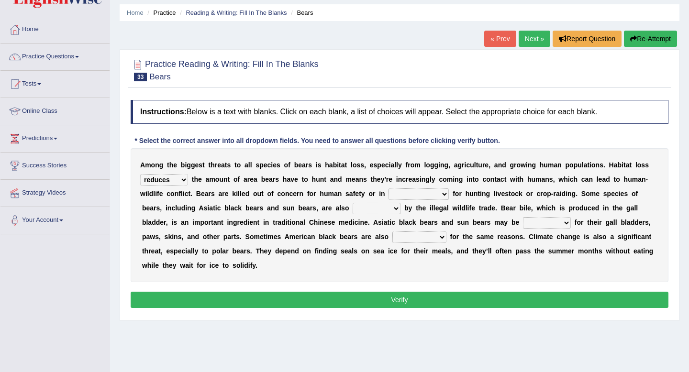
click at [402, 193] on select "coalition retaliation appreciation disinformation" at bounding box center [418, 193] width 60 height 11
click at [372, 211] on select "protected prohibited fattened threatened" at bounding box center [376, 208] width 48 height 11
select select "threatened"
click at [352, 203] on select "protected prohibited fattened threatened" at bounding box center [376, 208] width 48 height 11
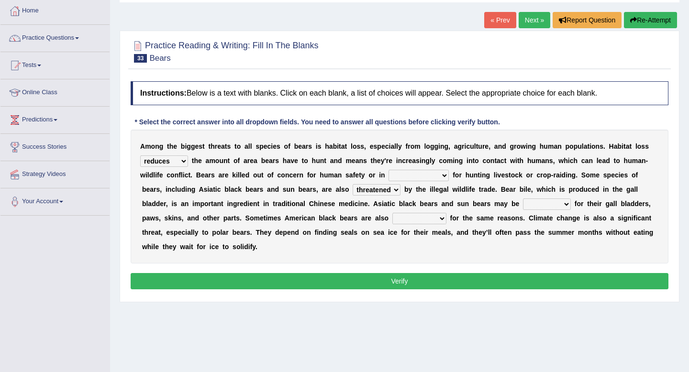
scroll to position [50, 0]
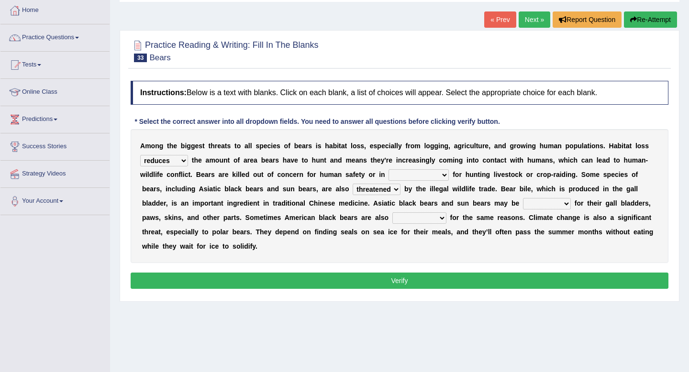
click at [532, 204] on select "poached squelched coached blenched" at bounding box center [547, 203] width 48 height 11
click at [429, 221] on select "begot foreseen encountered targeted" at bounding box center [419, 217] width 54 height 11
select select "targeted"
click at [393, 212] on select "begot foreseen encountered targeted" at bounding box center [419, 217] width 54 height 11
click at [435, 177] on select "coalition retaliation appreciation disinformation" at bounding box center [418, 174] width 60 height 11
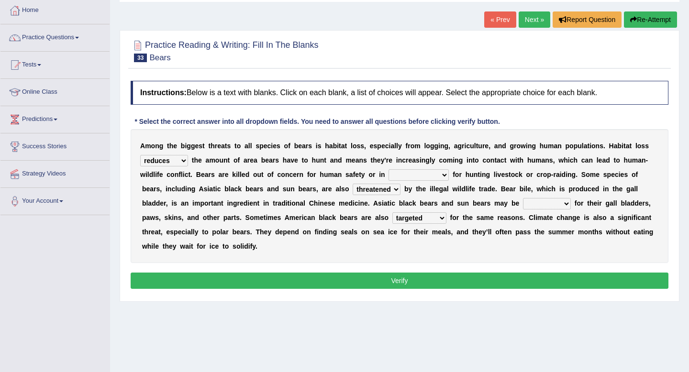
select select "retaliation"
click at [388, 169] on select "coalition retaliation appreciation disinformation" at bounding box center [418, 174] width 60 height 11
click at [531, 206] on select "poached squelched coached blenched" at bounding box center [547, 203] width 48 height 11
select select "poached"
click at [523, 198] on select "poached squelched coached blenched" at bounding box center [547, 203] width 48 height 11
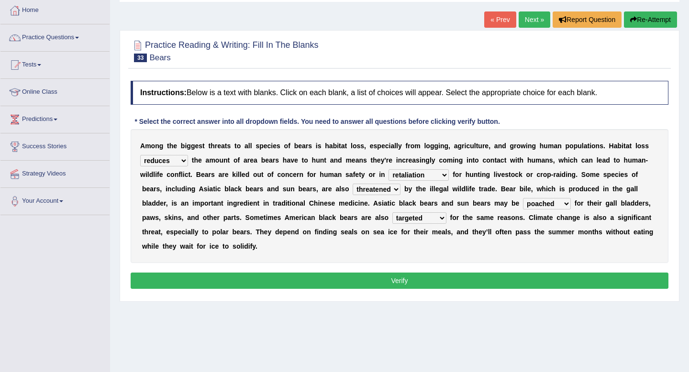
click at [551, 273] on button "Verify" at bounding box center [400, 281] width 538 height 16
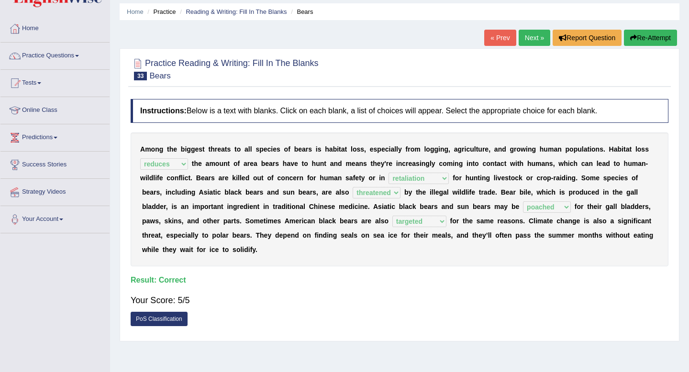
scroll to position [32, 0]
click at [648, 36] on button "Re-Attempt" at bounding box center [650, 38] width 53 height 16
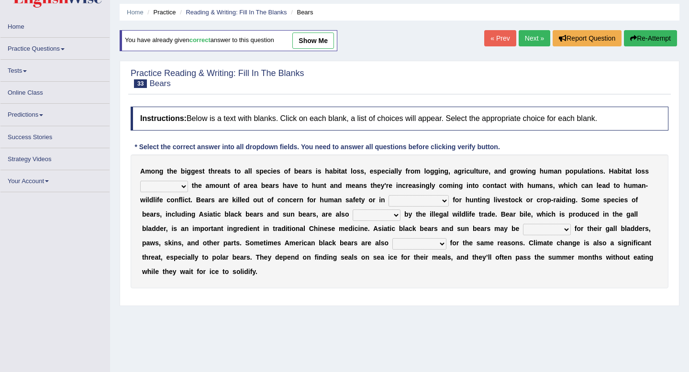
click at [541, 227] on select "poached squelched coached blenched" at bounding box center [547, 229] width 48 height 11
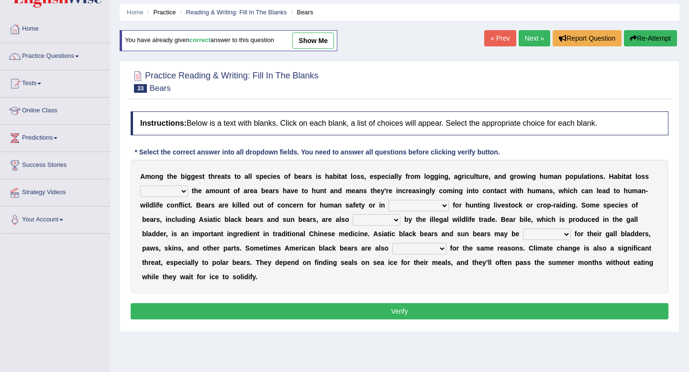
click at [547, 235] on select "poached squelched coached blenched" at bounding box center [547, 234] width 48 height 11
click at [532, 236] on select "poached squelched coached blenched" at bounding box center [547, 234] width 48 height 11
click at [526, 39] on link "Next »" at bounding box center [534, 38] width 32 height 16
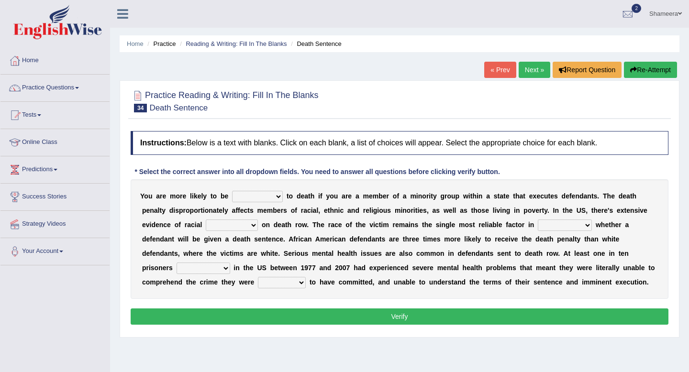
click at [249, 199] on select "penalized blamed complained sentenced" at bounding box center [257, 196] width 51 height 11
select select "sentenced"
click at [232, 191] on select "penalized blamed complained sentenced" at bounding box center [257, 196] width 51 height 11
click at [251, 223] on select "bias equality appearance background" at bounding box center [232, 225] width 52 height 11
select select "bias"
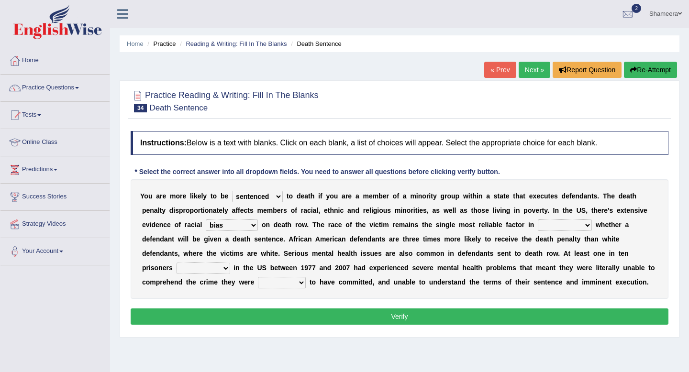
click at [206, 220] on select "bias equality appearance background" at bounding box center [232, 225] width 52 height 11
click at [546, 226] on select "determining adjoining undermining examining" at bounding box center [565, 225] width 54 height 11
select select "determining"
click at [538, 220] on select "determining adjoining undermining examining" at bounding box center [565, 225] width 54 height 11
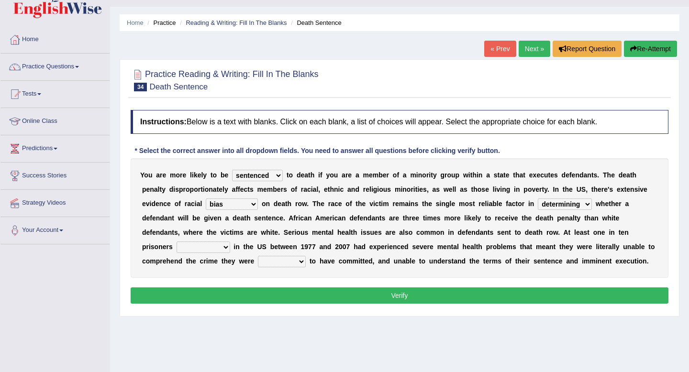
scroll to position [26, 0]
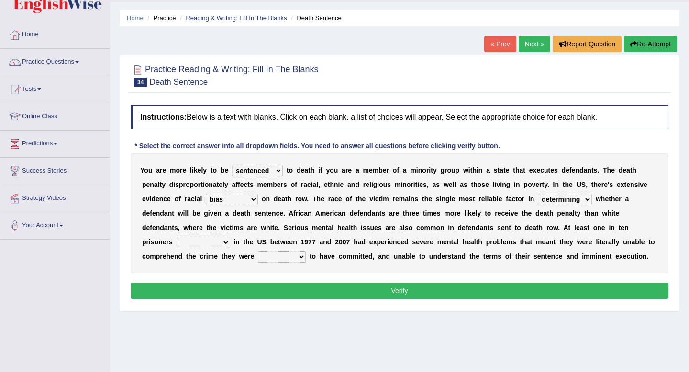
click at [219, 246] on select "electrocuted persecuted executed captured" at bounding box center [203, 242] width 54 height 11
select select "executed"
click at [176, 237] on select "electrocuted persecuted executed captured" at bounding box center [203, 242] width 54 height 11
click at [281, 260] on select "alleged acclaimed persuaded claimed" at bounding box center [282, 256] width 48 height 11
select select "alleged"
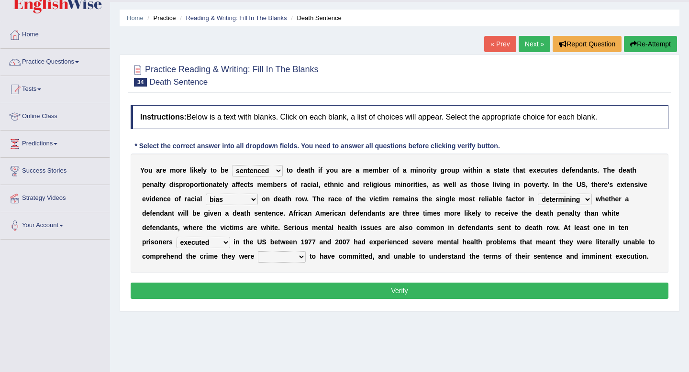
click at [258, 251] on select "alleged acclaimed persuaded claimed" at bounding box center [282, 256] width 48 height 11
click at [288, 294] on button "Verify" at bounding box center [400, 291] width 538 height 16
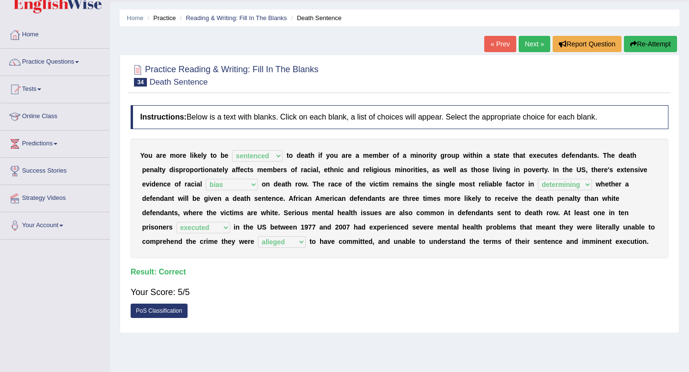
click at [520, 44] on link "Next »" at bounding box center [534, 44] width 32 height 16
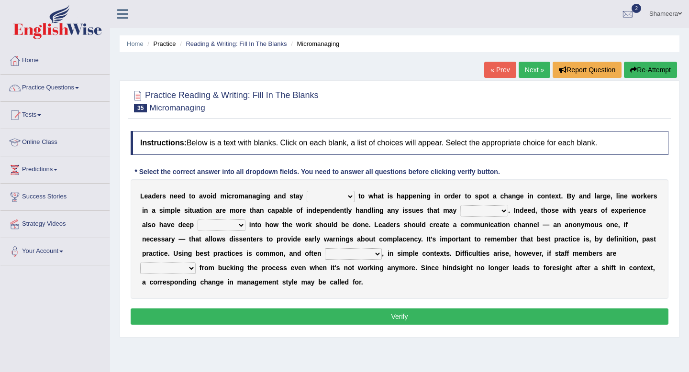
click at [333, 200] on select "complied connected precise concise" at bounding box center [331, 196] width 48 height 11
click at [478, 212] on select "apprise rise encounter arise" at bounding box center [484, 210] width 48 height 11
select select "rise"
click at [460, 205] on select "apprise rise encounter arise" at bounding box center [484, 210] width 48 height 11
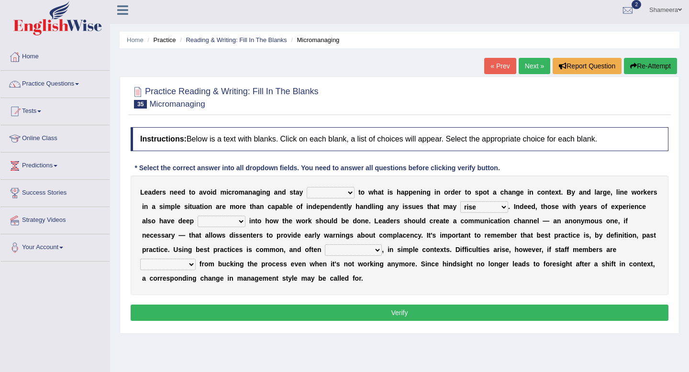
click at [229, 223] on select "incursion insight indignity indication" at bounding box center [222, 221] width 48 height 11
select select "insight"
click at [198, 216] on select "incursion insight indignity indication" at bounding box center [222, 221] width 48 height 11
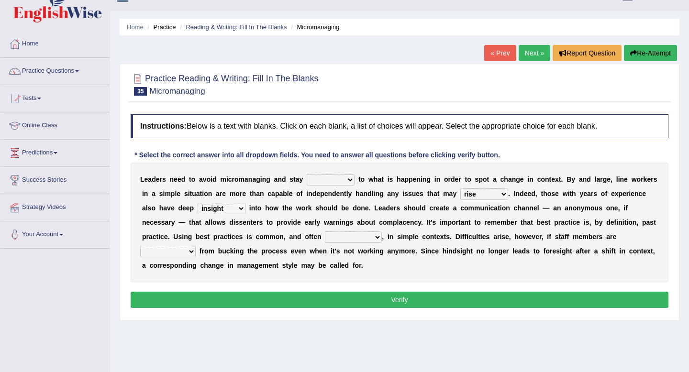
scroll to position [20, 0]
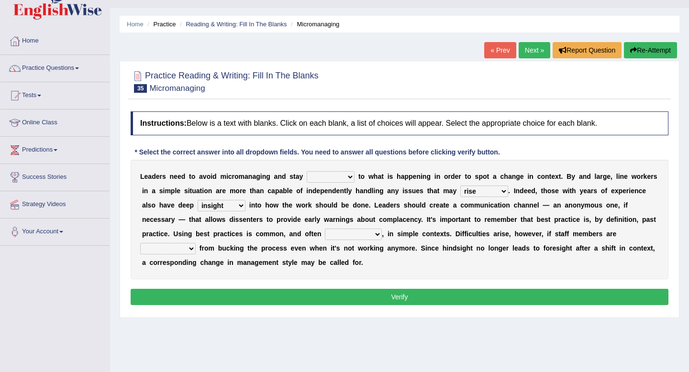
click at [347, 235] on select "inappropriate apprehensive appropriate forbidden" at bounding box center [353, 234] width 57 height 11
click at [325, 229] on select "inappropriate apprehensive appropriate forbidden" at bounding box center [353, 234] width 57 height 11
click at [356, 233] on select "inappropriate apprehensive appropriate forbidden" at bounding box center [353, 234] width 57 height 11
select select "forbidden"
click at [325, 229] on select "inappropriate apprehensive appropriate forbidden" at bounding box center [353, 234] width 57 height 11
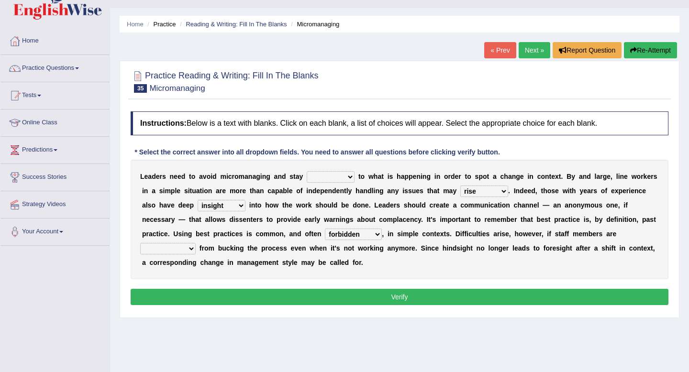
click at [186, 252] on select "disarranged disinclined discouraged disintegrated" at bounding box center [167, 248] width 55 height 11
click at [320, 176] on select "complied connected precise concise" at bounding box center [331, 176] width 48 height 11
select select "complied"
click at [307, 171] on select "complied connected precise concise" at bounding box center [331, 176] width 48 height 11
click at [327, 181] on select "complied connected precise concise" at bounding box center [331, 176] width 48 height 11
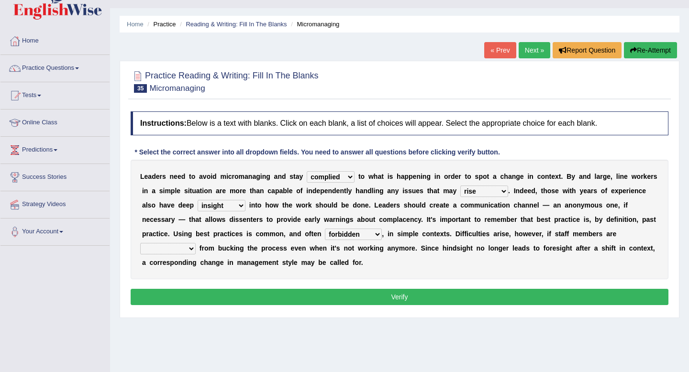
click at [319, 177] on select "complied connected precise concise" at bounding box center [331, 176] width 48 height 11
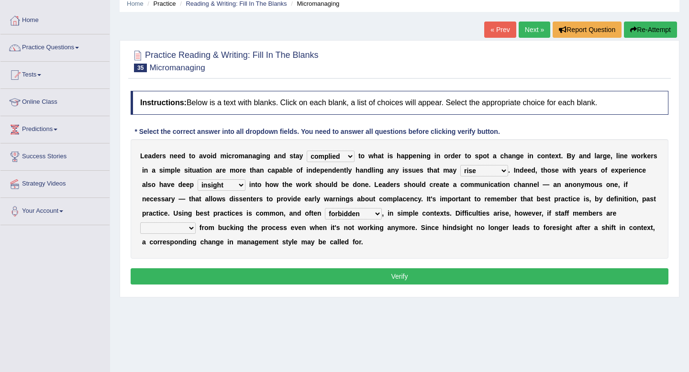
scroll to position [41, 0]
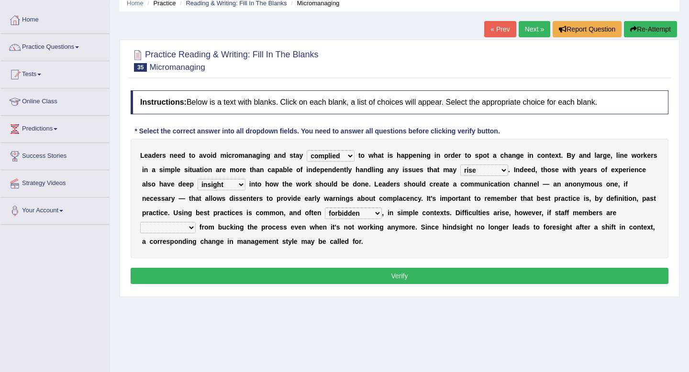
click at [181, 226] on select "disarranged disinclined discouraged disintegrated" at bounding box center [167, 227] width 55 height 11
click at [353, 215] on select "inappropriate apprehensive appropriate forbidden" at bounding box center [353, 213] width 57 height 11
click at [365, 215] on select "inappropriate apprehensive appropriate forbidden" at bounding box center [353, 213] width 57 height 11
click at [355, 217] on select "inappropriate apprehensive appropriate forbidden" at bounding box center [353, 213] width 57 height 11
click at [157, 229] on select "disarranged disinclined discouraged disintegrated" at bounding box center [167, 227] width 55 height 11
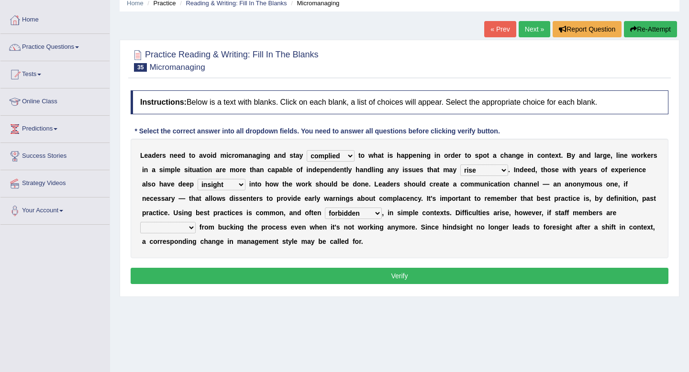
select select "discouraged"
click at [140, 222] on select "disarranged disinclined discouraged disintegrated" at bounding box center [167, 227] width 55 height 11
click at [182, 282] on button "Verify" at bounding box center [400, 276] width 538 height 16
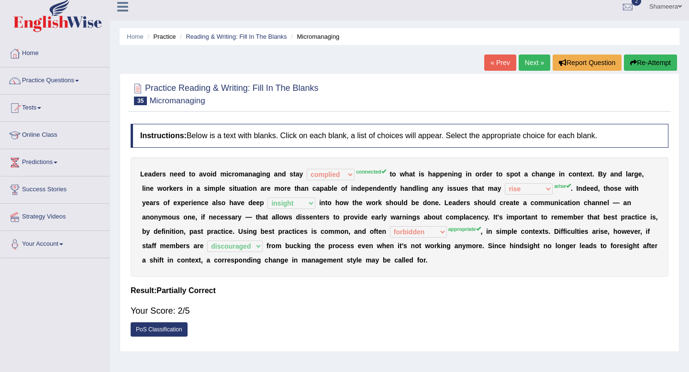
scroll to position [1, 0]
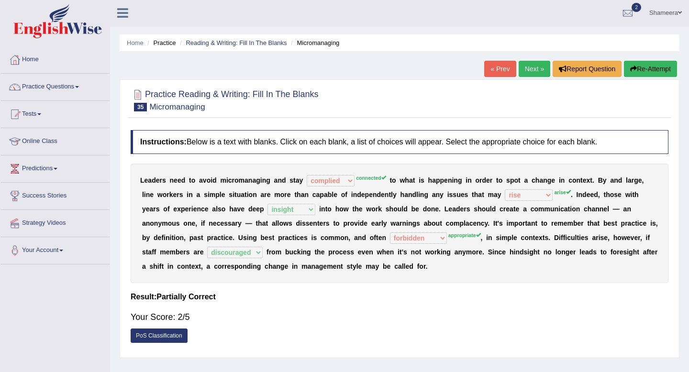
click at [648, 72] on button "Re-Attempt" at bounding box center [650, 69] width 53 height 16
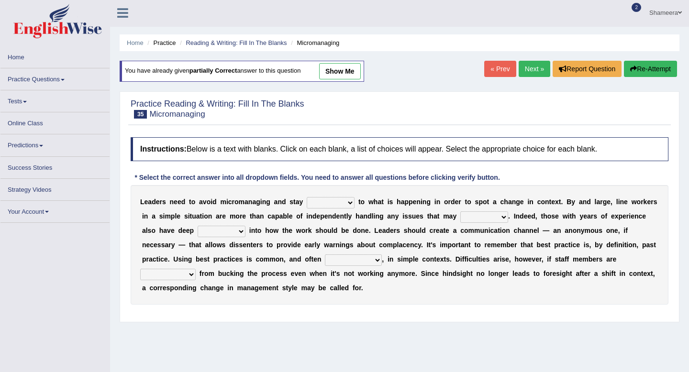
click at [493, 217] on select "apprise rise encounter arise" at bounding box center [484, 216] width 48 height 11
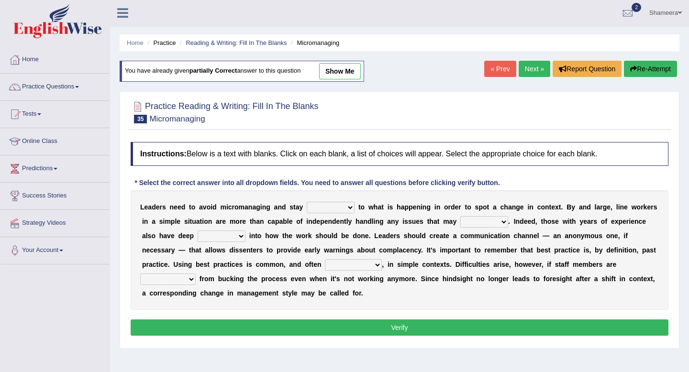
click at [335, 79] on link "show me" at bounding box center [340, 71] width 42 height 16
select select "complied"
select select "rise"
select select "insight"
select select "forbidden"
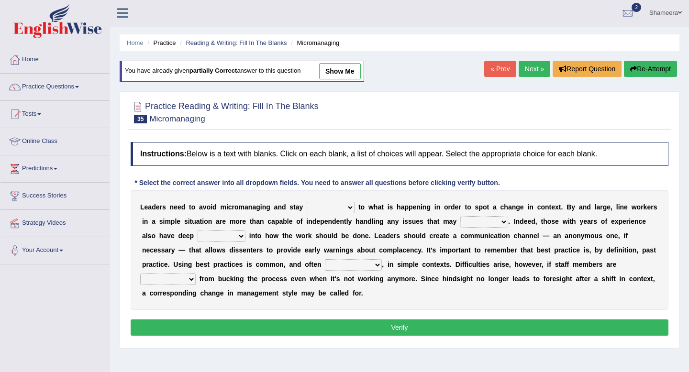
select select "discouraged"
